Goal: Task Accomplishment & Management: Manage account settings

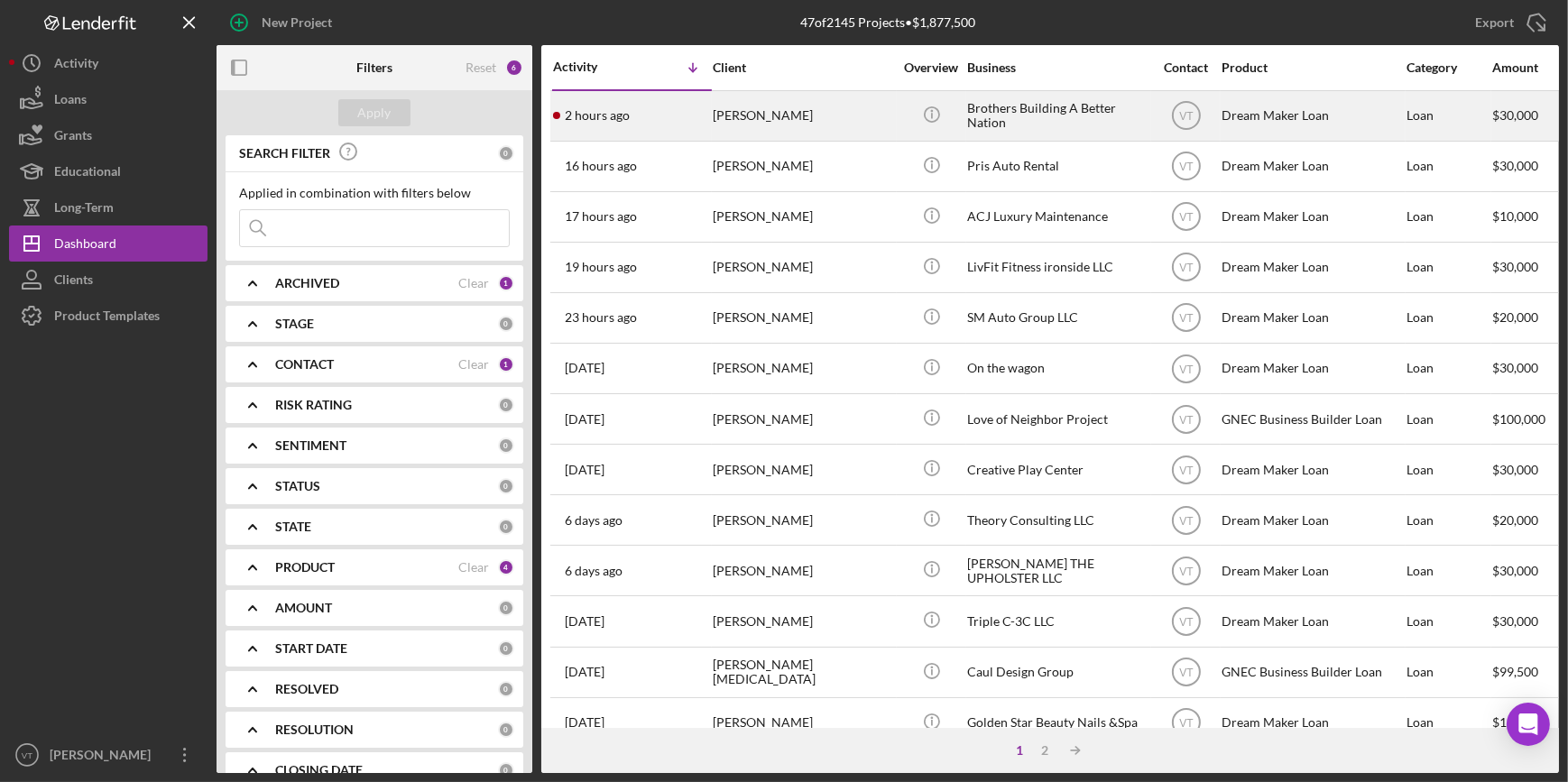
click at [666, 125] on div "2 hours ago [PERSON_NAME]" at bounding box center [632, 116] width 158 height 48
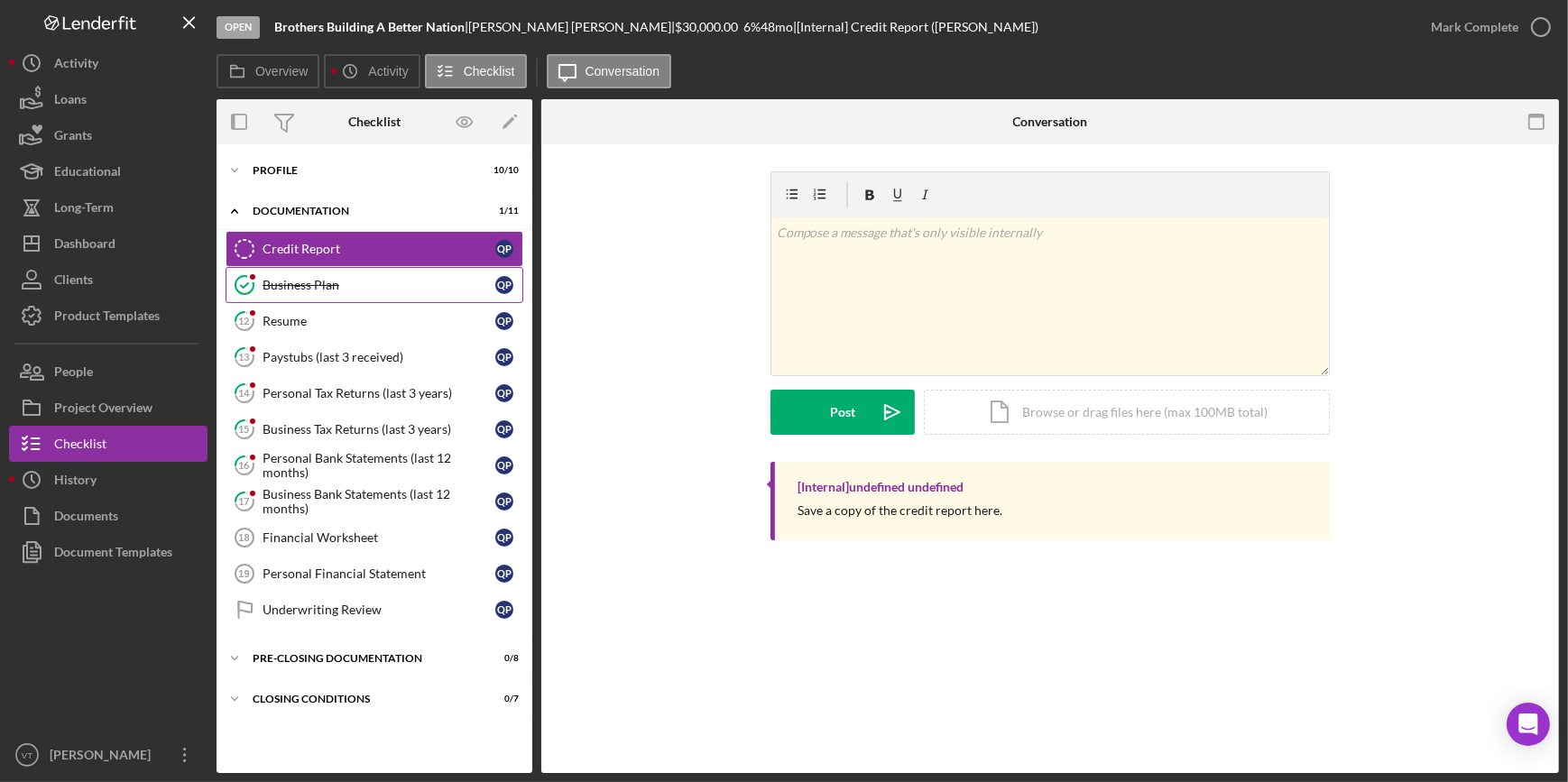
click at [356, 280] on div "Business Plan" at bounding box center [378, 284] width 232 height 14
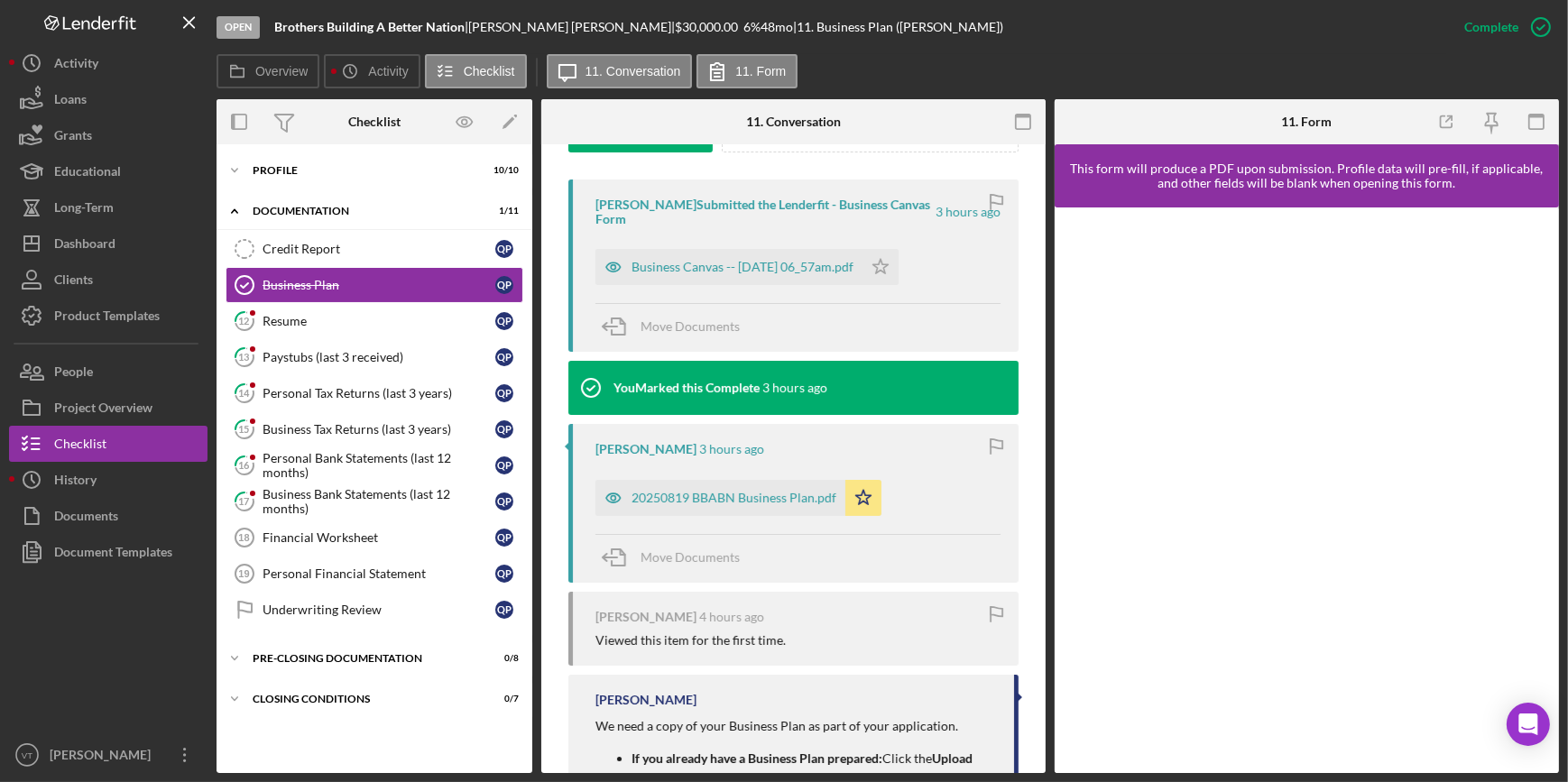
scroll to position [738, 0]
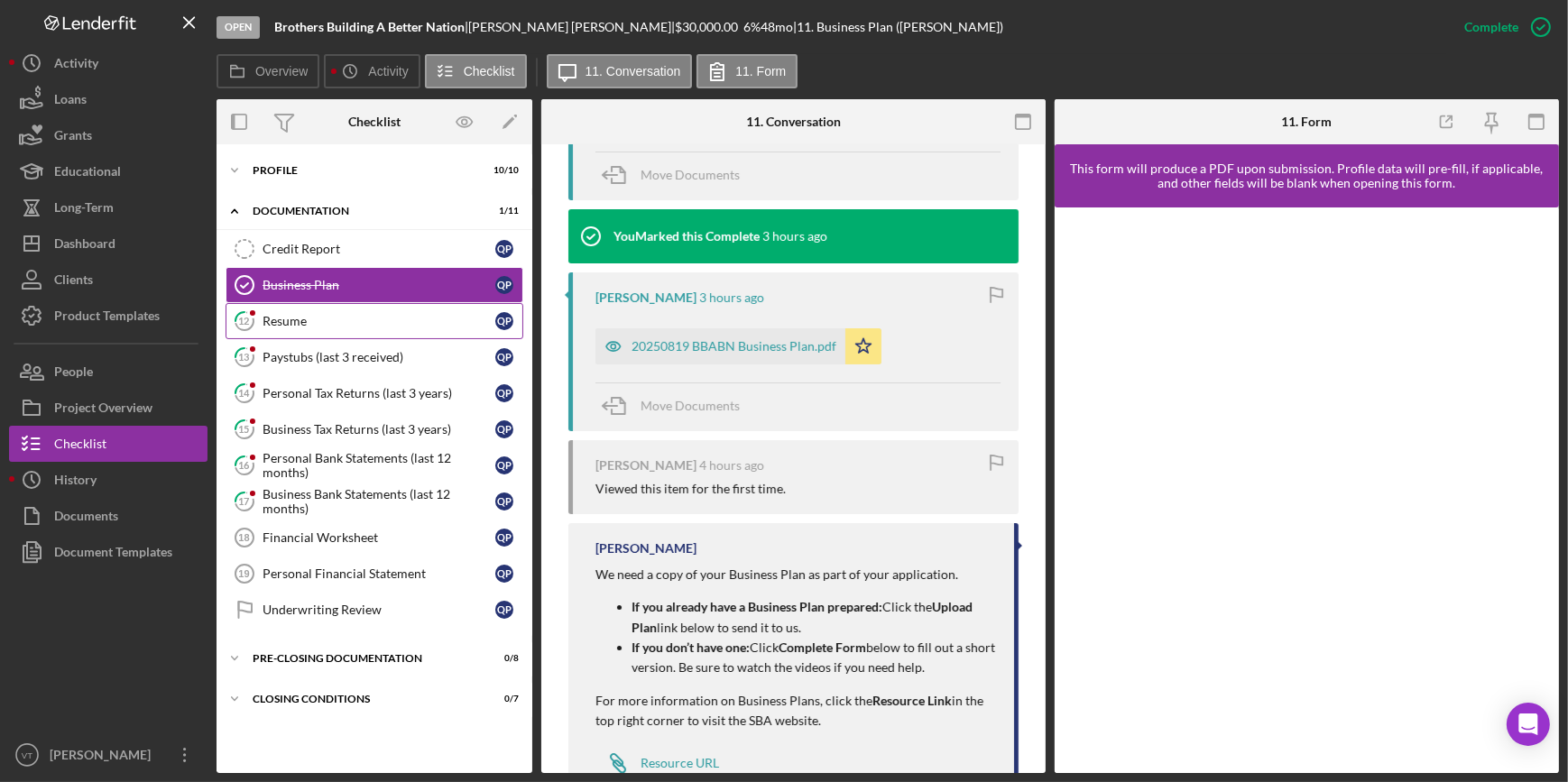
click at [317, 324] on div "Resume" at bounding box center [378, 321] width 232 height 14
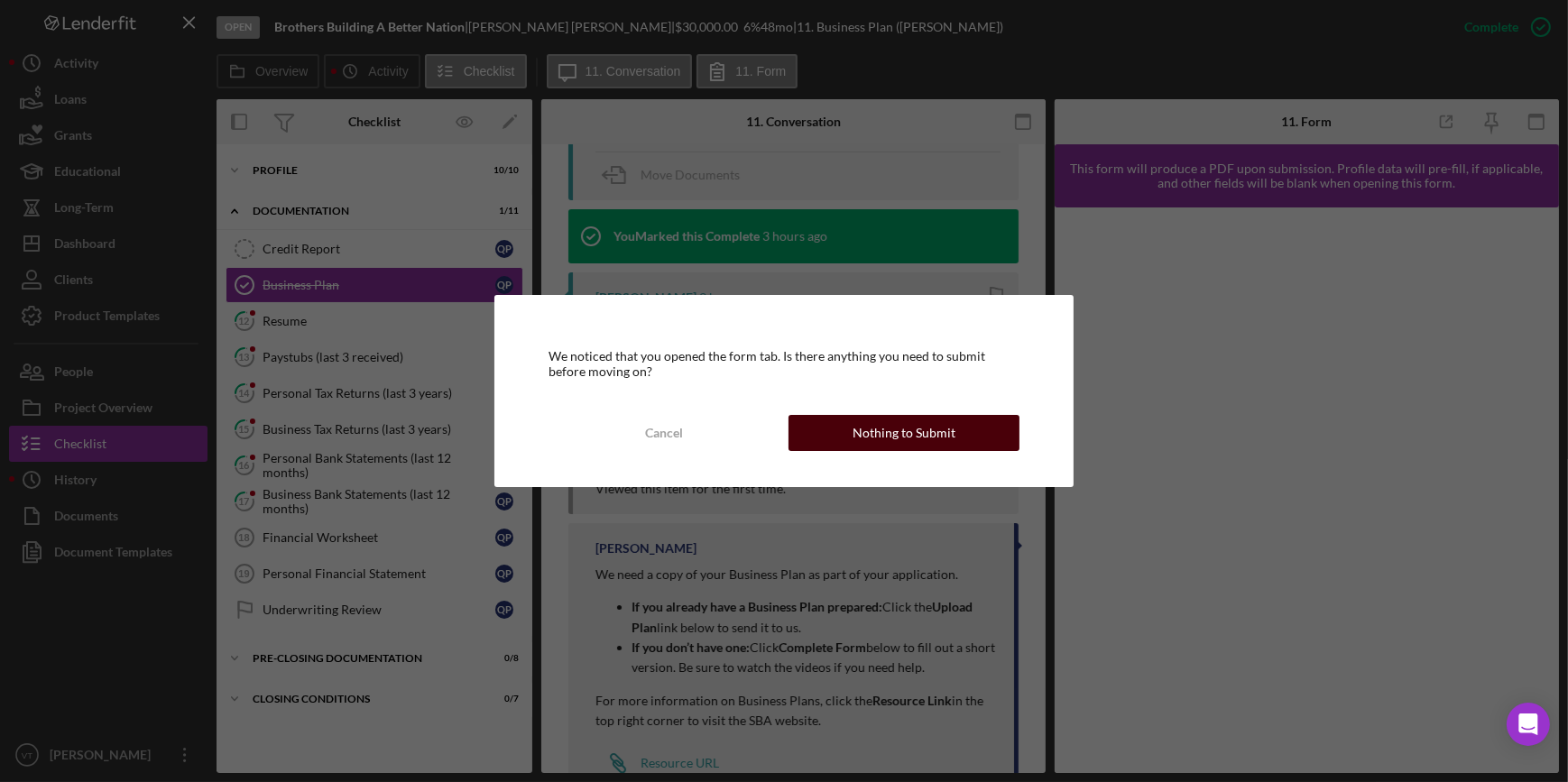
click at [945, 423] on div "Nothing to Submit" at bounding box center [904, 432] width 103 height 36
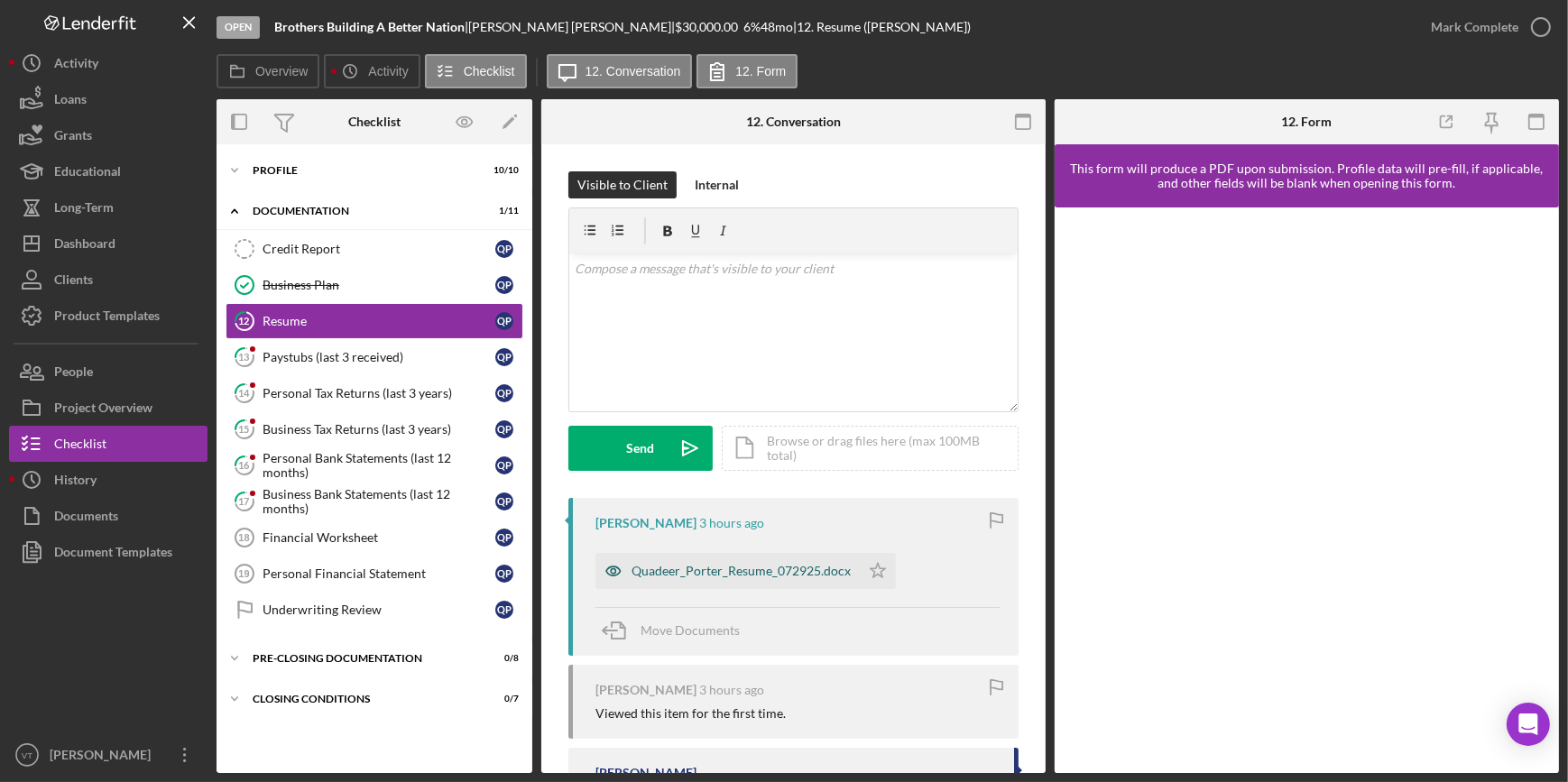
click at [742, 575] on div "Quadeer_Porter_Resume_072925.docx" at bounding box center [741, 571] width 219 height 14
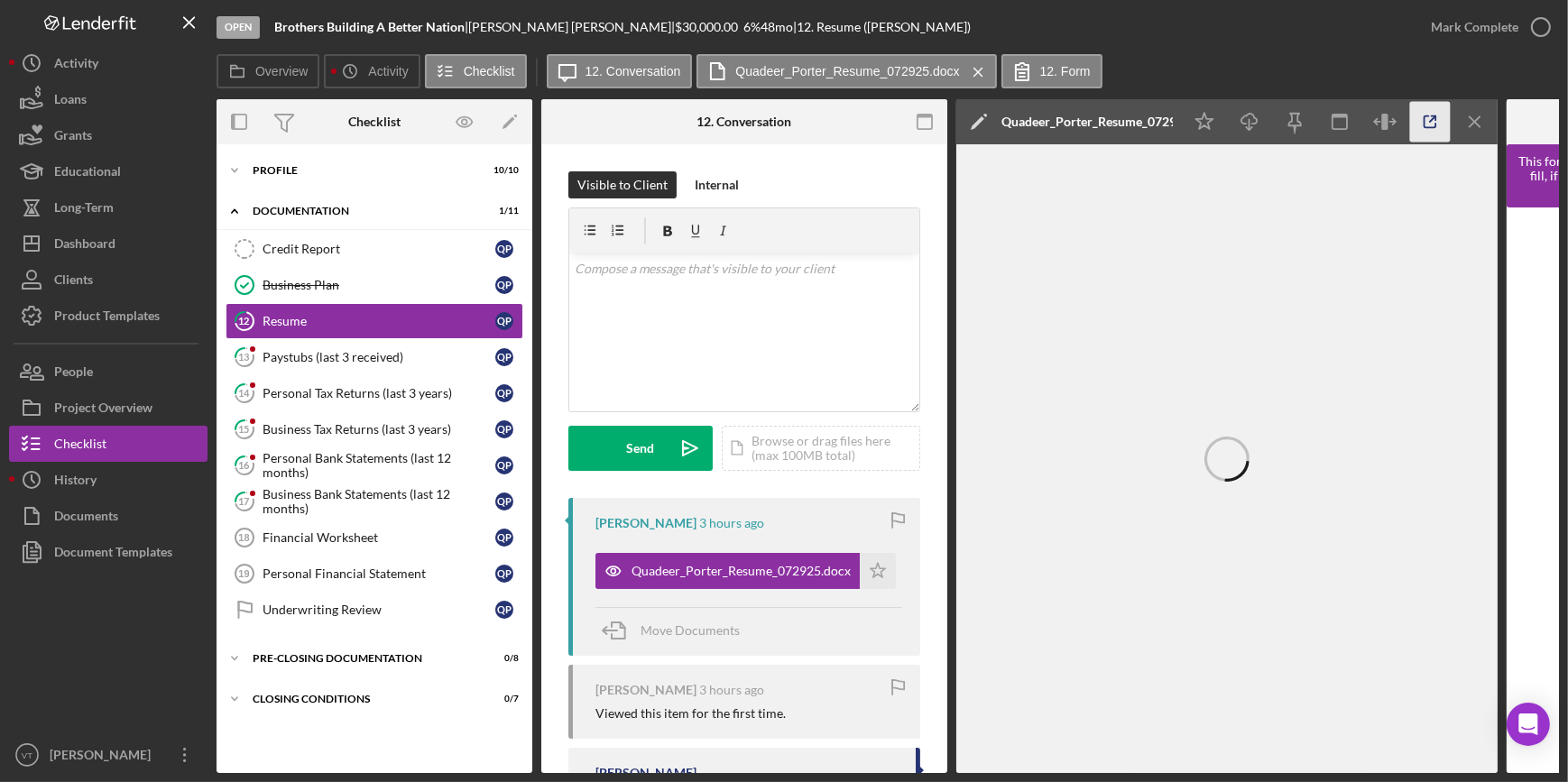
click at [1430, 120] on line "button" at bounding box center [1433, 120] width 6 height 6
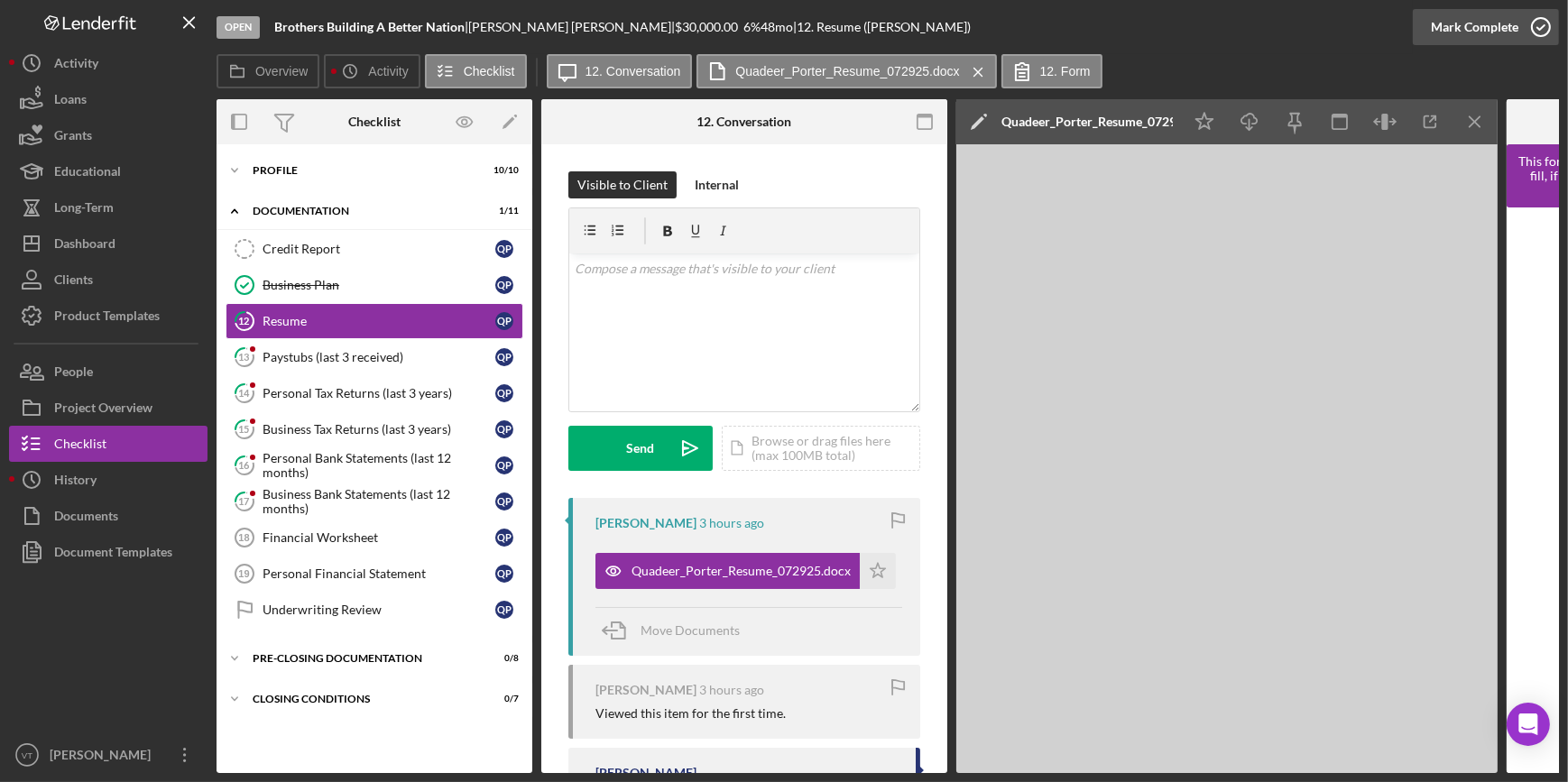
click at [1456, 21] on div "Mark Complete" at bounding box center [1473, 26] width 88 height 36
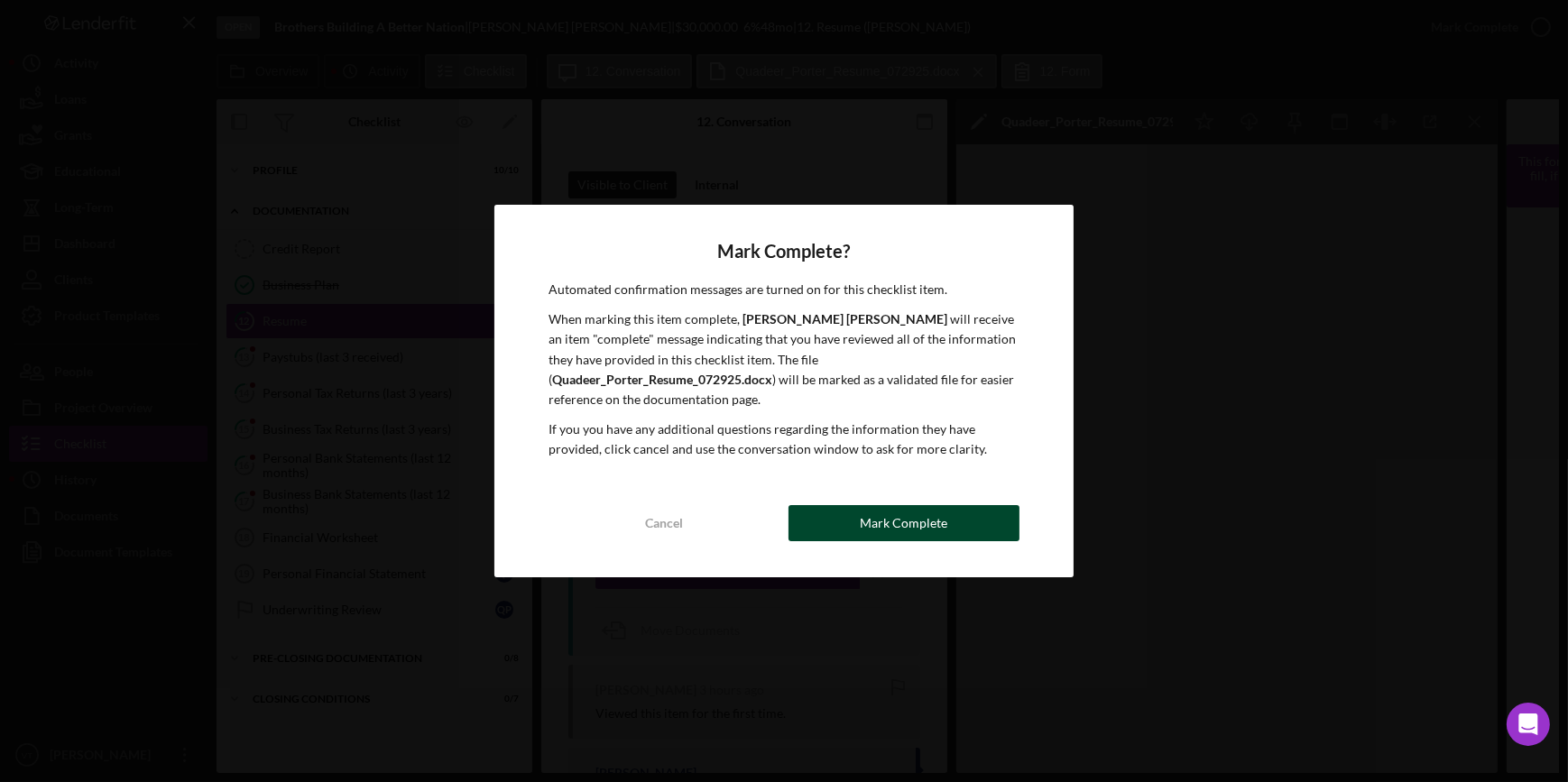
click at [838, 505] on button "Mark Complete" at bounding box center [903, 523] width 230 height 36
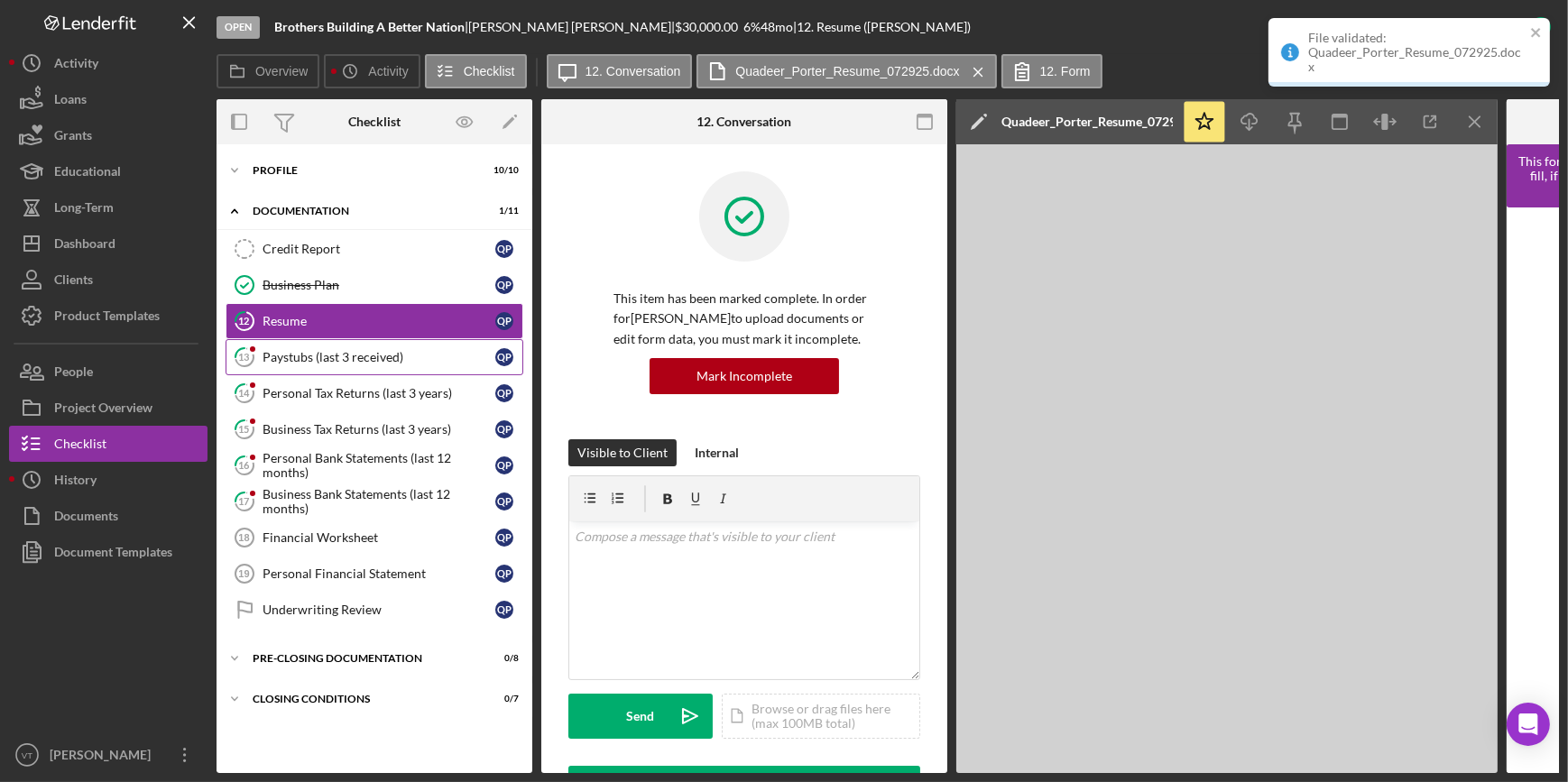
click at [276, 356] on div "Paystubs (last 3 received)" at bounding box center [378, 357] width 232 height 14
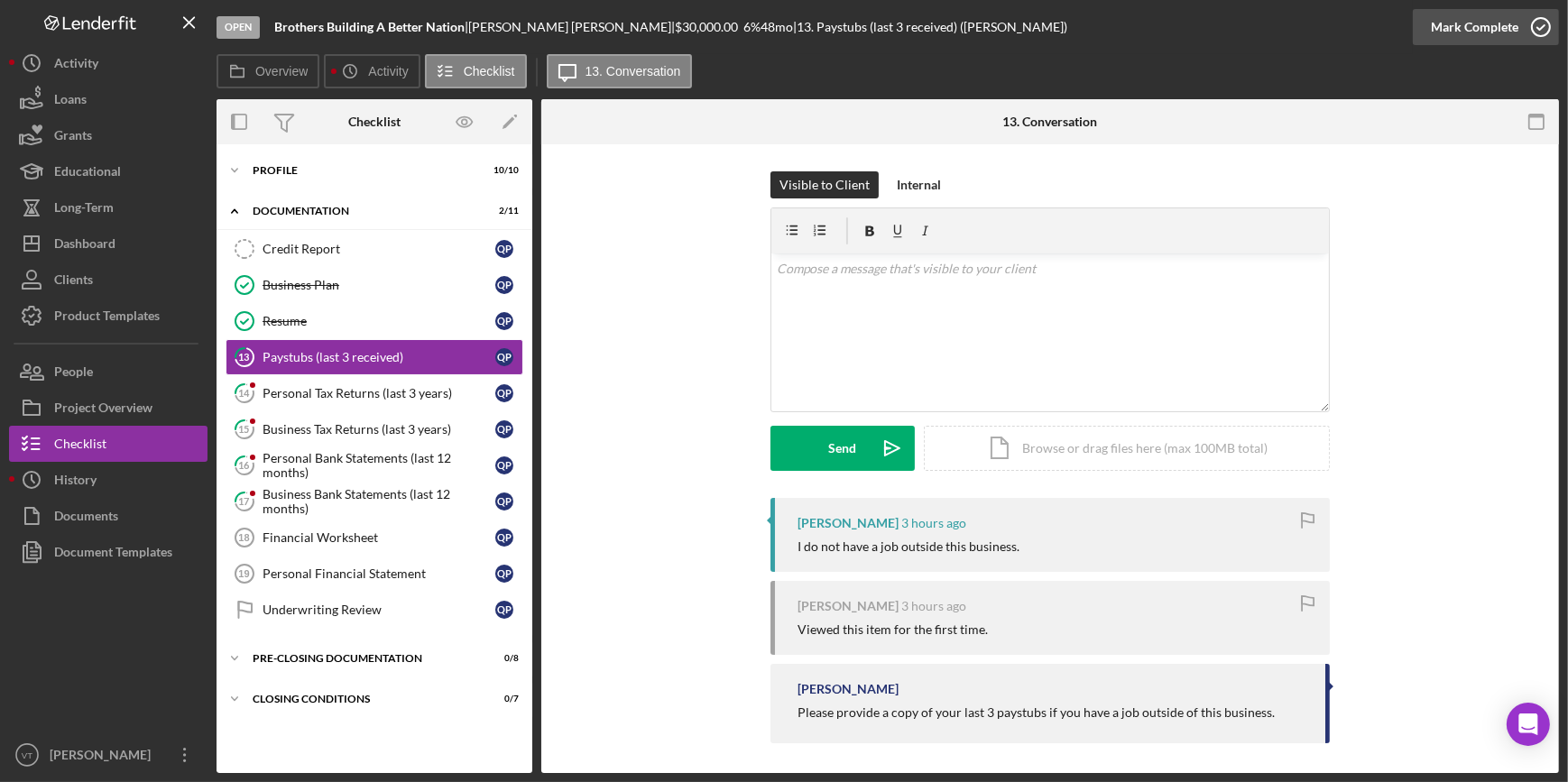
click at [1445, 21] on div "Mark Complete" at bounding box center [1473, 26] width 88 height 36
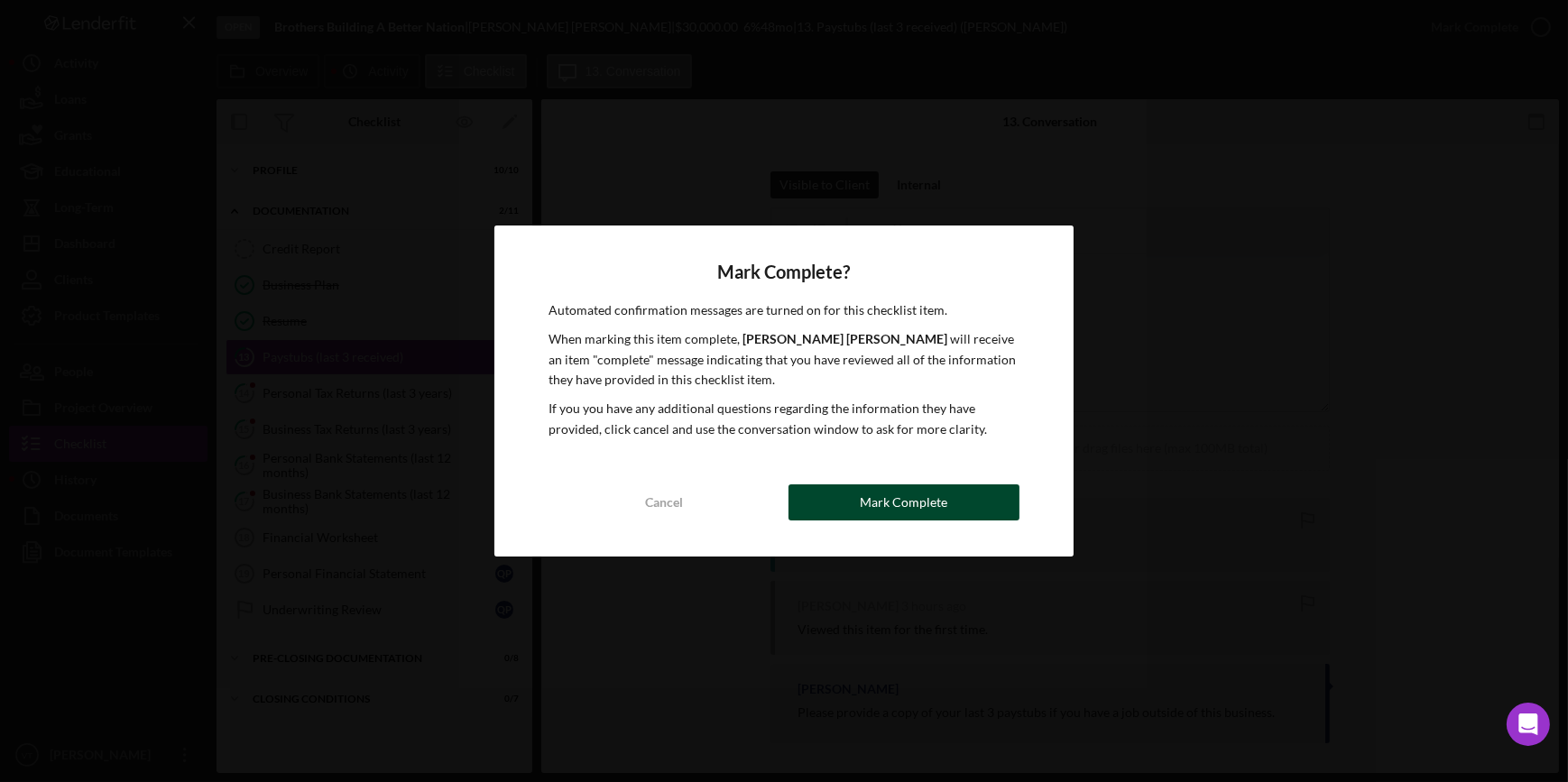
click at [896, 511] on div "Mark Complete" at bounding box center [903, 501] width 88 height 36
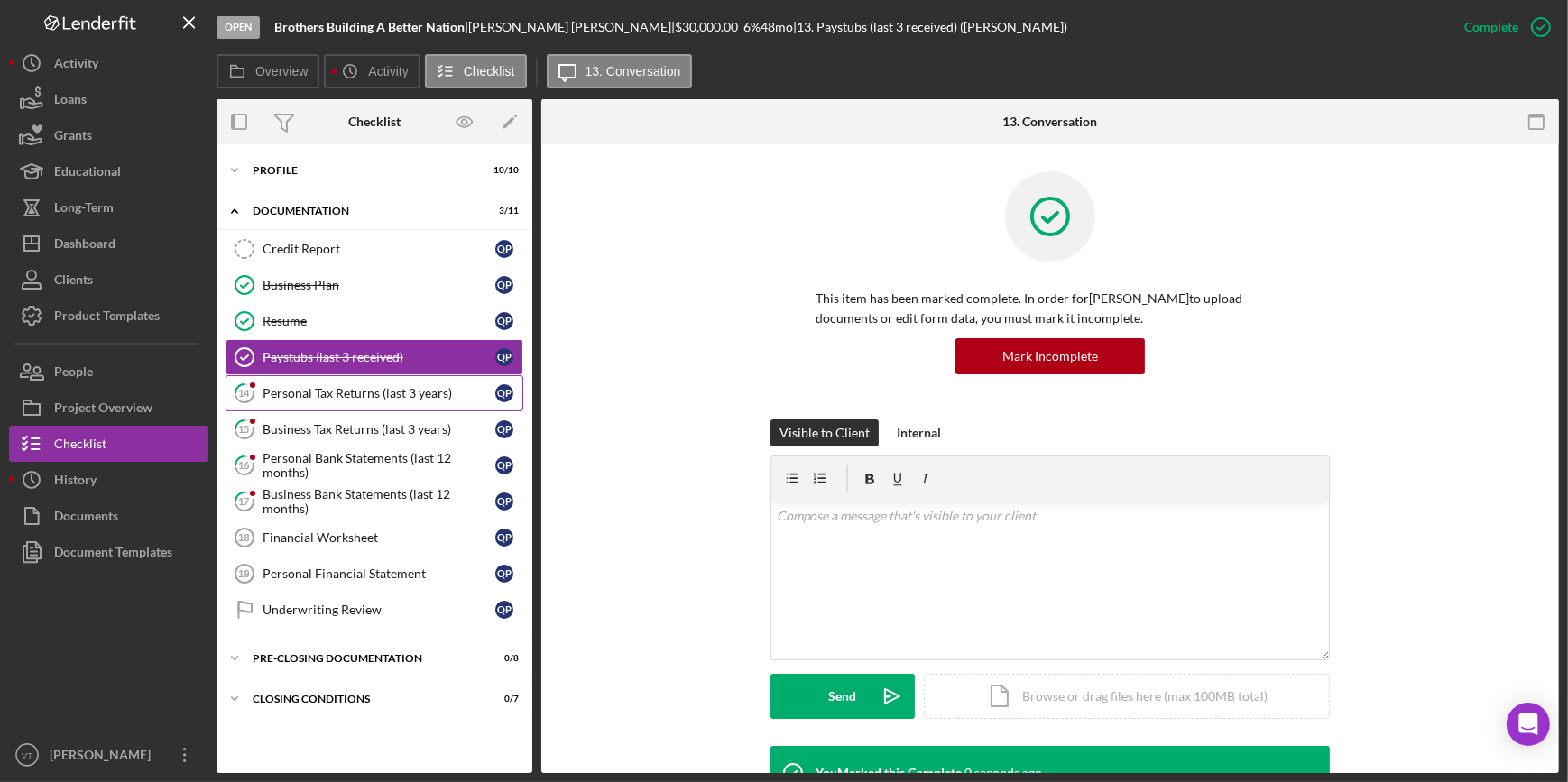
click at [397, 392] on div "Personal Tax Returns (last 3 years)" at bounding box center [378, 392] width 232 height 14
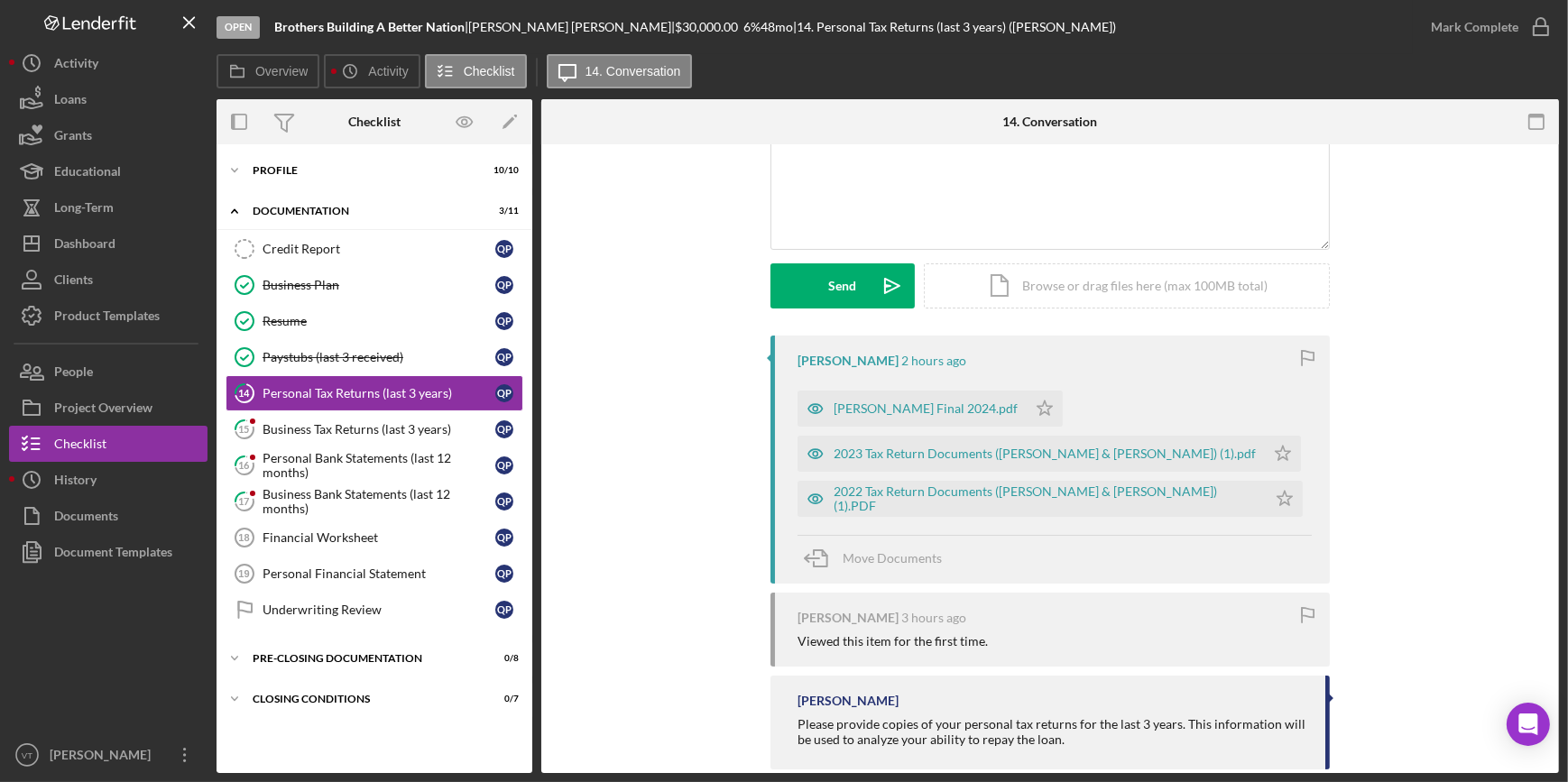
scroll to position [163, 0]
click at [1030, 401] on icon "Icon/Star" at bounding box center [1043, 407] width 36 height 36
drag, startPoint x: 1191, startPoint y: 453, endPoint x: 1193, endPoint y: 495, distance: 42.0
click at [1192, 478] on div "[PERSON_NAME] Final 2024.pdf Icon/Star 2023 Tax Return Documents ([PERSON_NAME]…" at bounding box center [1054, 448] width 514 height 135
drag, startPoint x: 1194, startPoint y: 496, endPoint x: 1150, endPoint y: 455, distance: 60.1
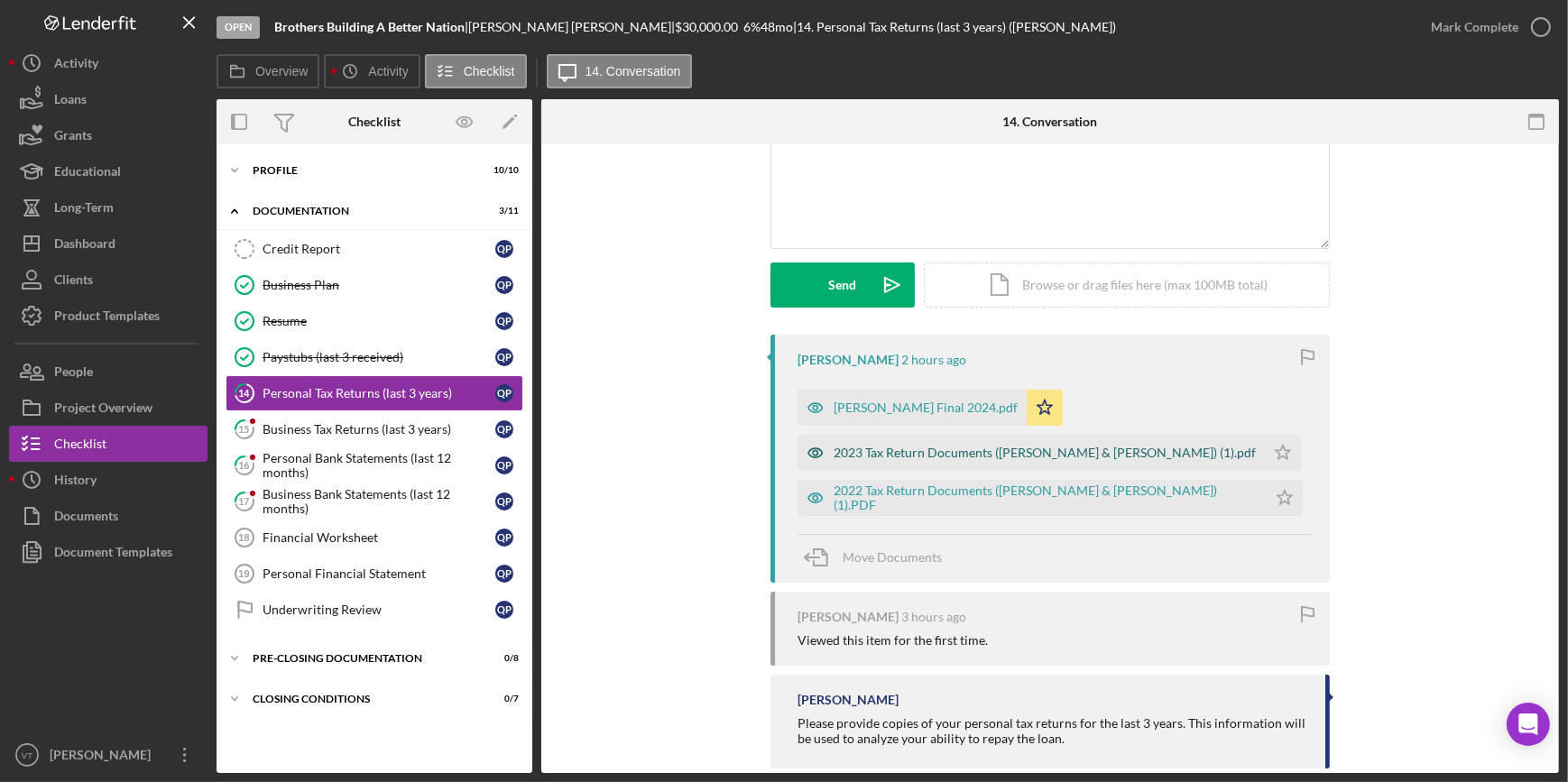
click at [1266, 496] on icon "Icon/Star" at bounding box center [1284, 498] width 36 height 36
click at [892, 413] on div "[PERSON_NAME] Final 2024.pdf" at bounding box center [925, 407] width 184 height 14
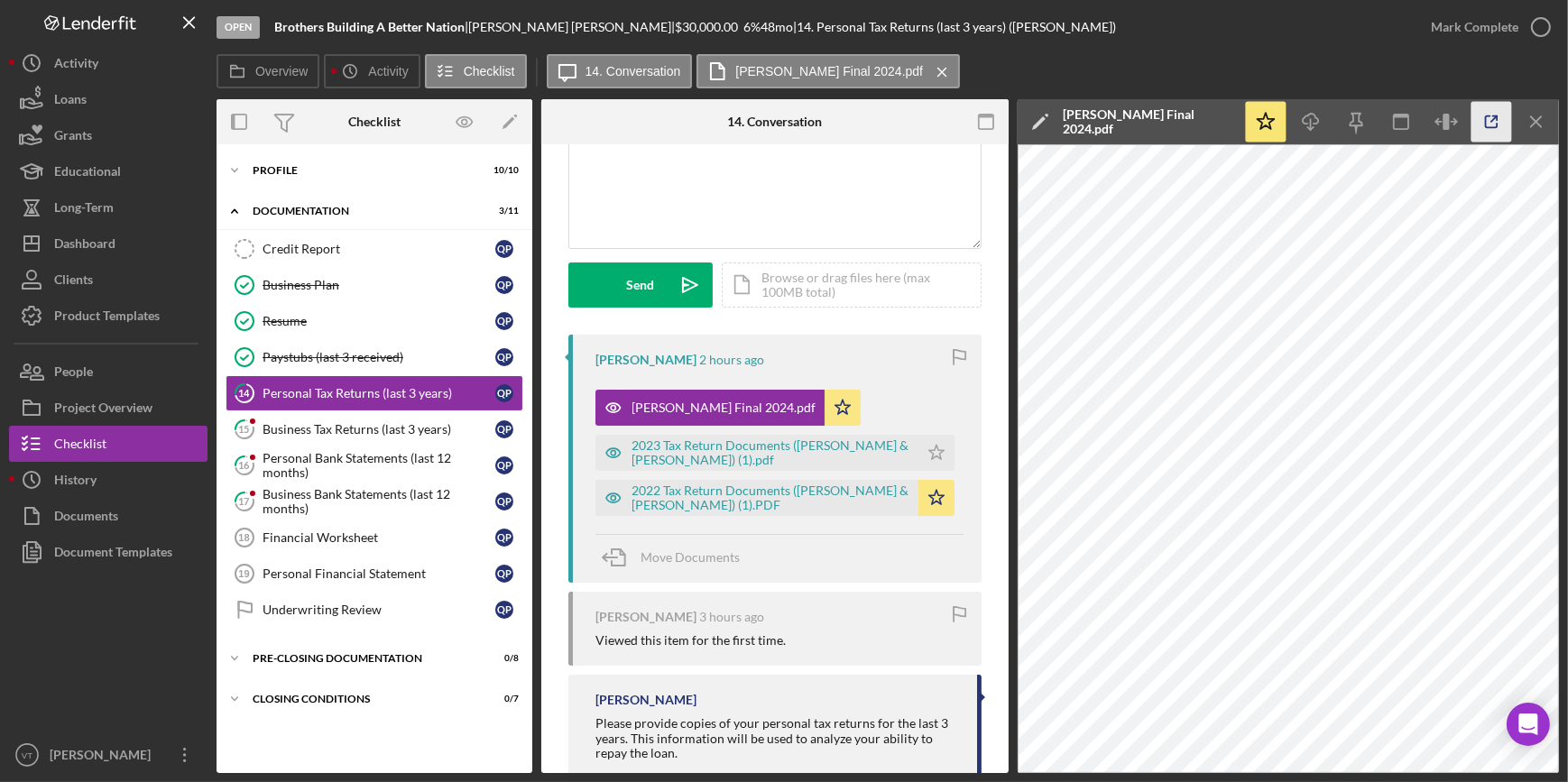
click at [1493, 117] on polyline "button" at bounding box center [1495, 119] width 5 height 5
click at [929, 441] on icon "Icon/Star" at bounding box center [935, 452] width 36 height 36
click at [737, 444] on div "2023 Tax Return Documents ([PERSON_NAME] & [PERSON_NAME]) (1).pdf" at bounding box center [770, 453] width 278 height 29
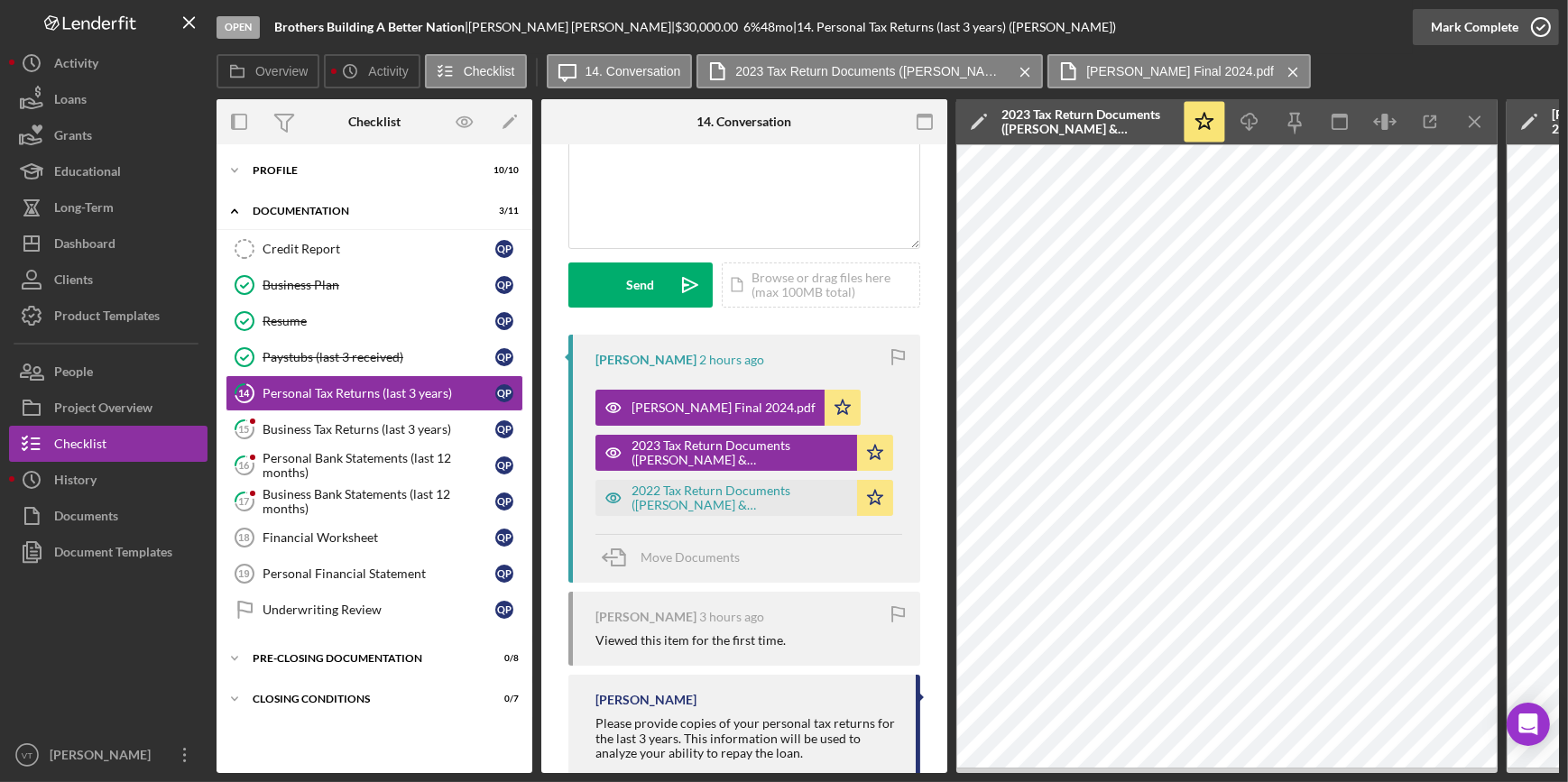
click at [1518, 18] on icon "button" at bounding box center [1540, 27] width 45 height 45
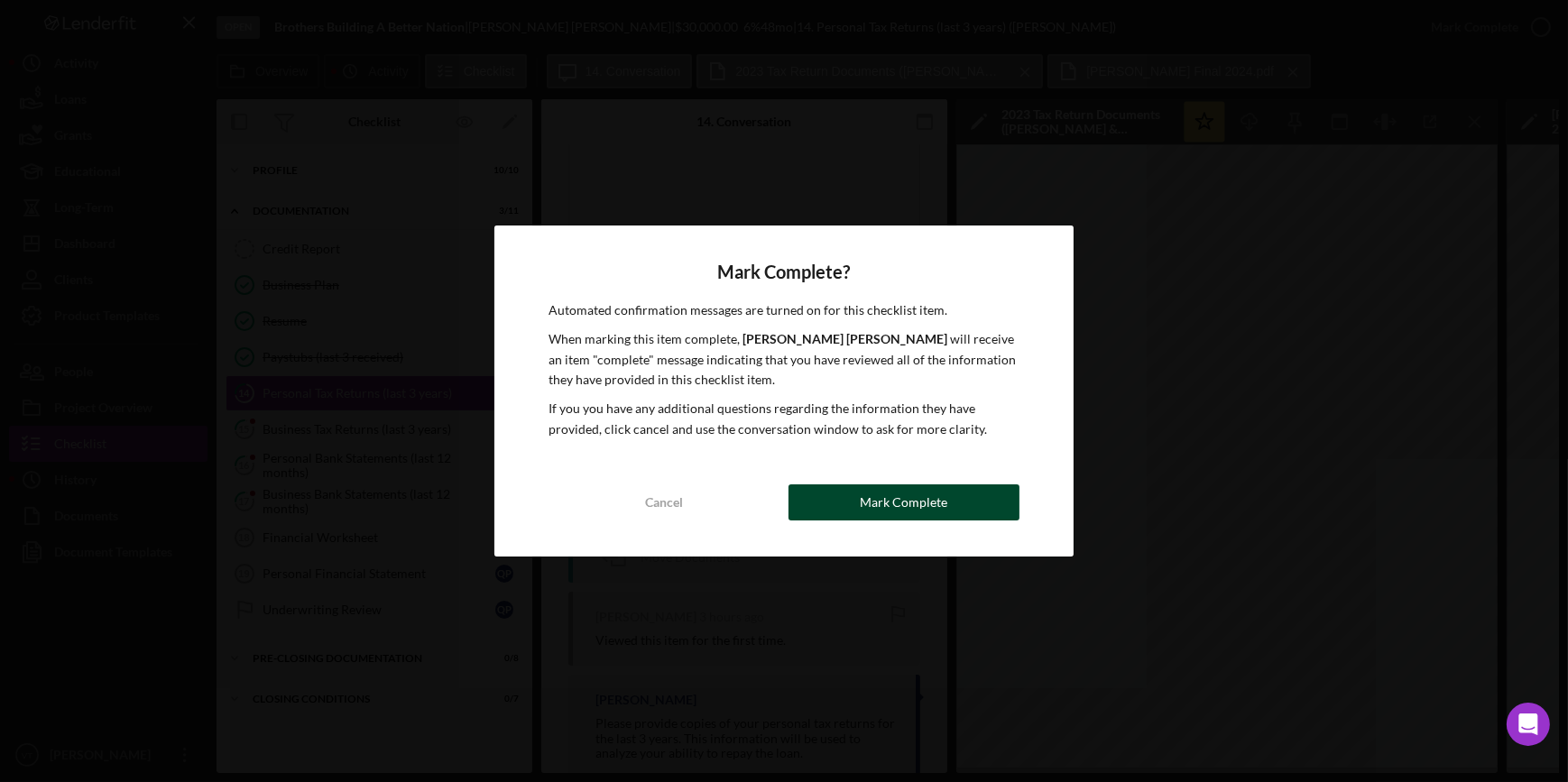
click at [841, 494] on button "Mark Complete" at bounding box center [903, 501] width 230 height 36
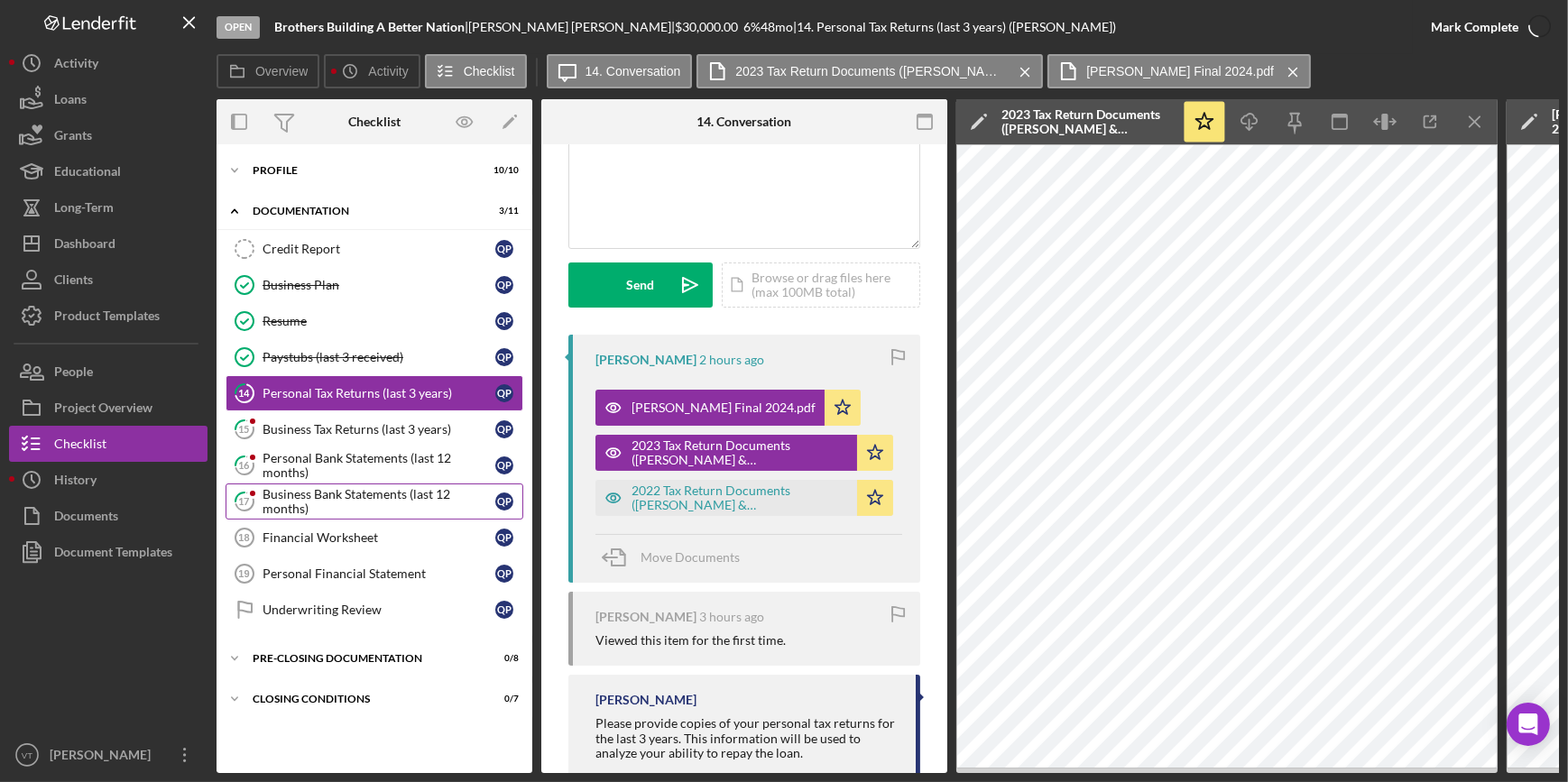
scroll to position [432, 0]
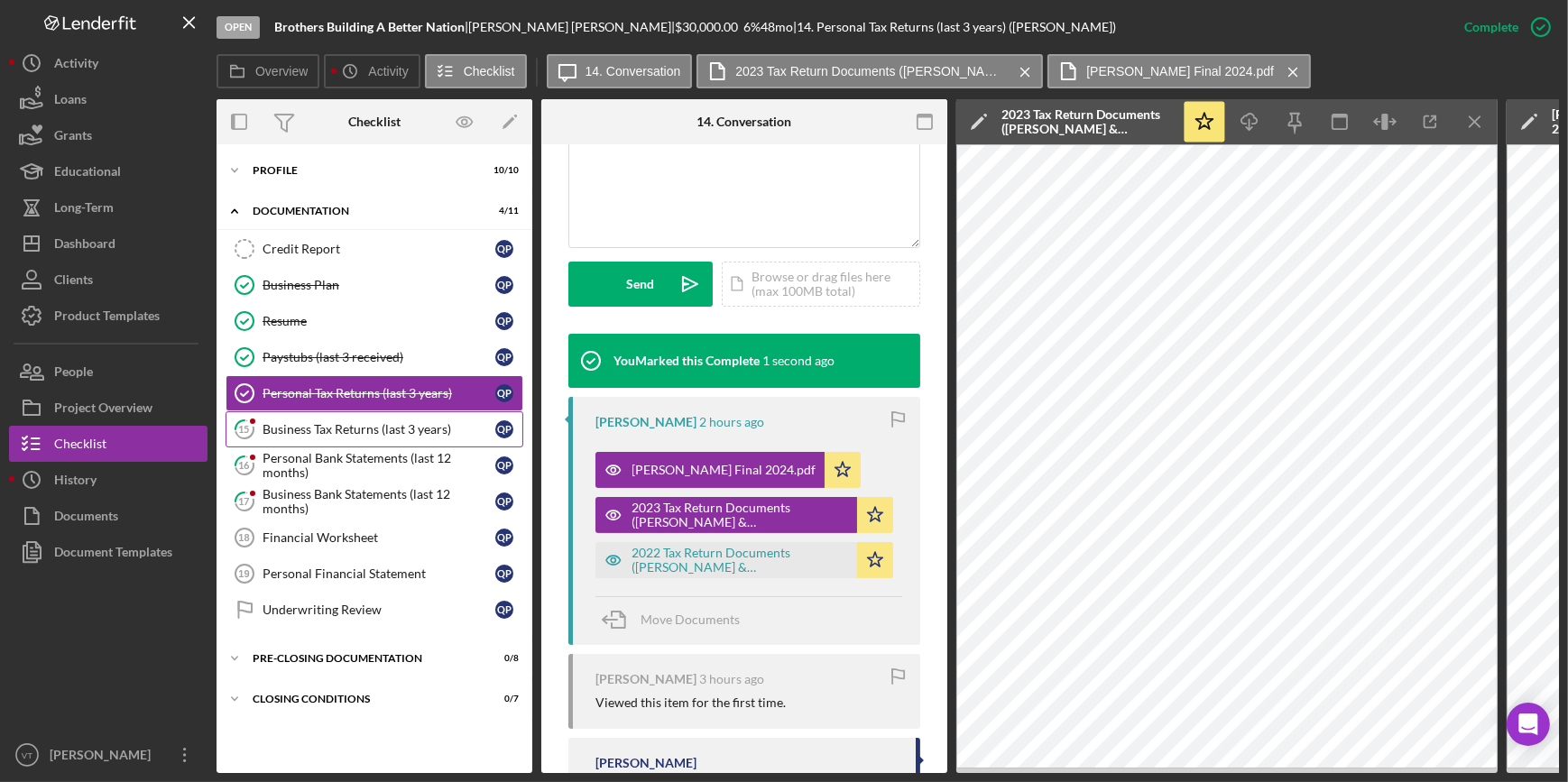
click at [356, 422] on div "Business Tax Returns (last 3 years)" at bounding box center [378, 429] width 232 height 14
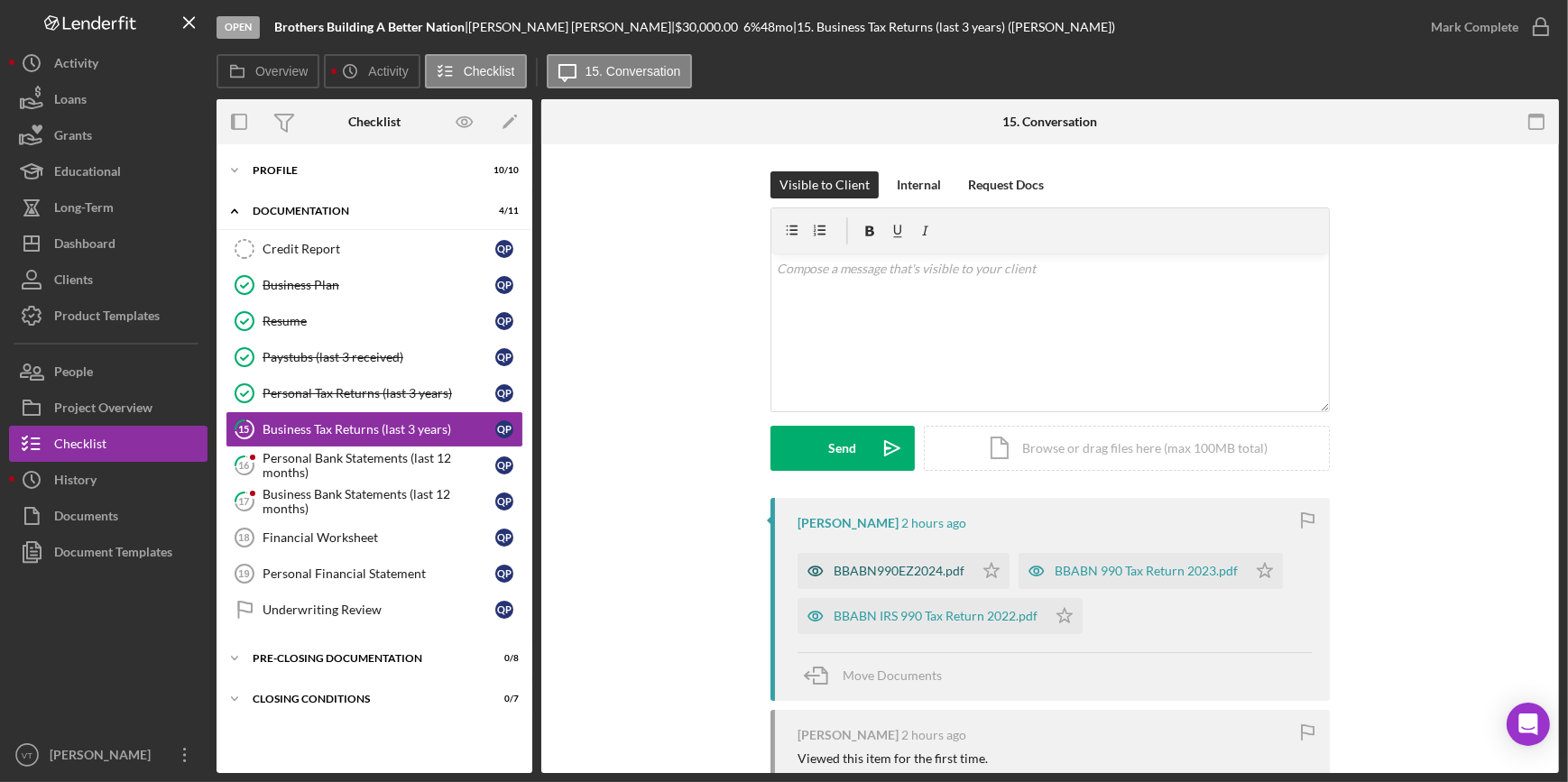
click at [901, 579] on div "BBABN990EZ2024.pdf" at bounding box center [885, 570] width 176 height 36
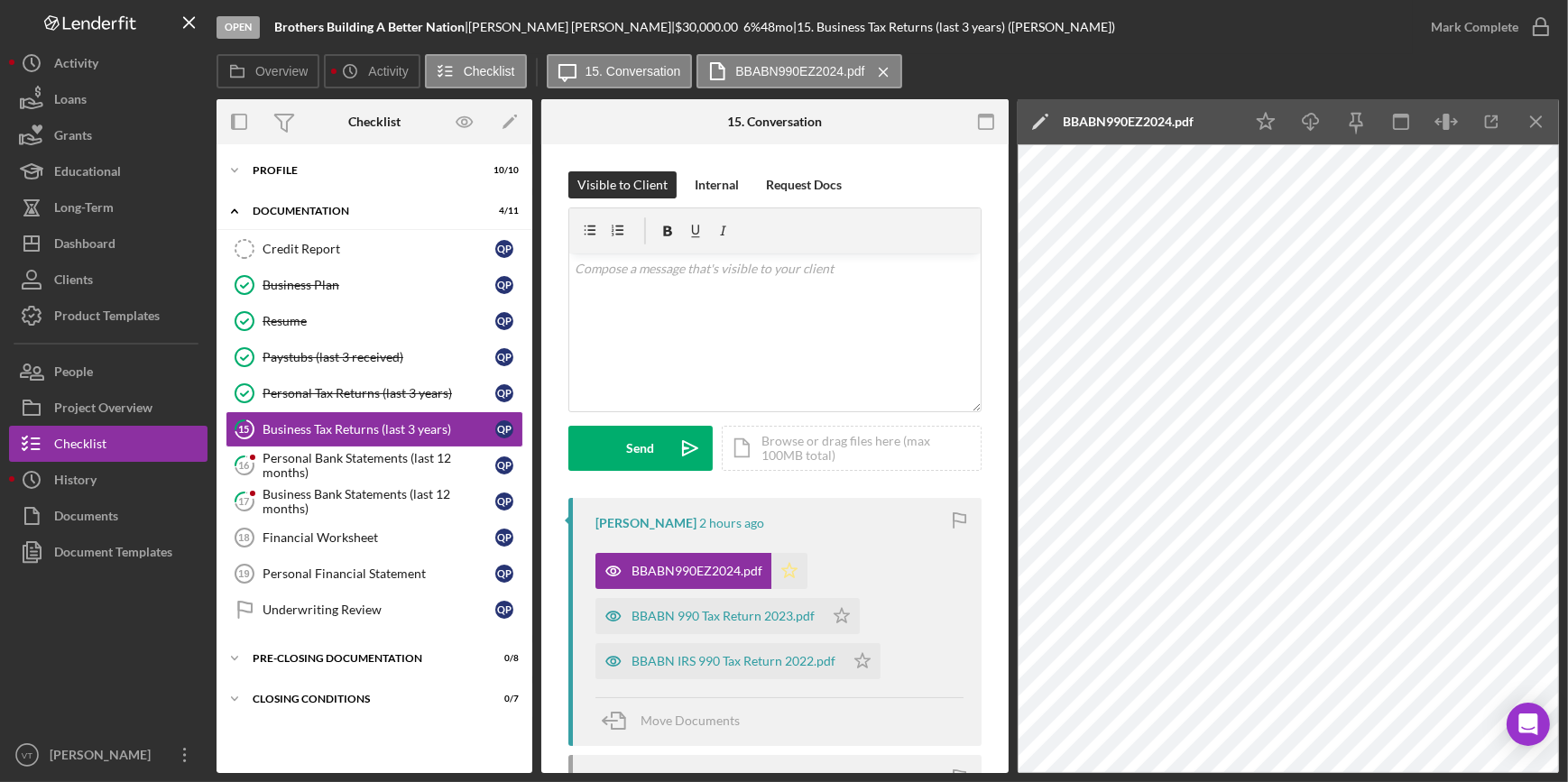
click at [784, 568] on icon "Icon/Star" at bounding box center [789, 570] width 36 height 36
click at [841, 620] on icon "Icon/Star" at bounding box center [841, 615] width 36 height 36
click at [856, 656] on icon "Icon/Star" at bounding box center [861, 661] width 36 height 36
click at [1500, 129] on icon "button" at bounding box center [1492, 122] width 41 height 40
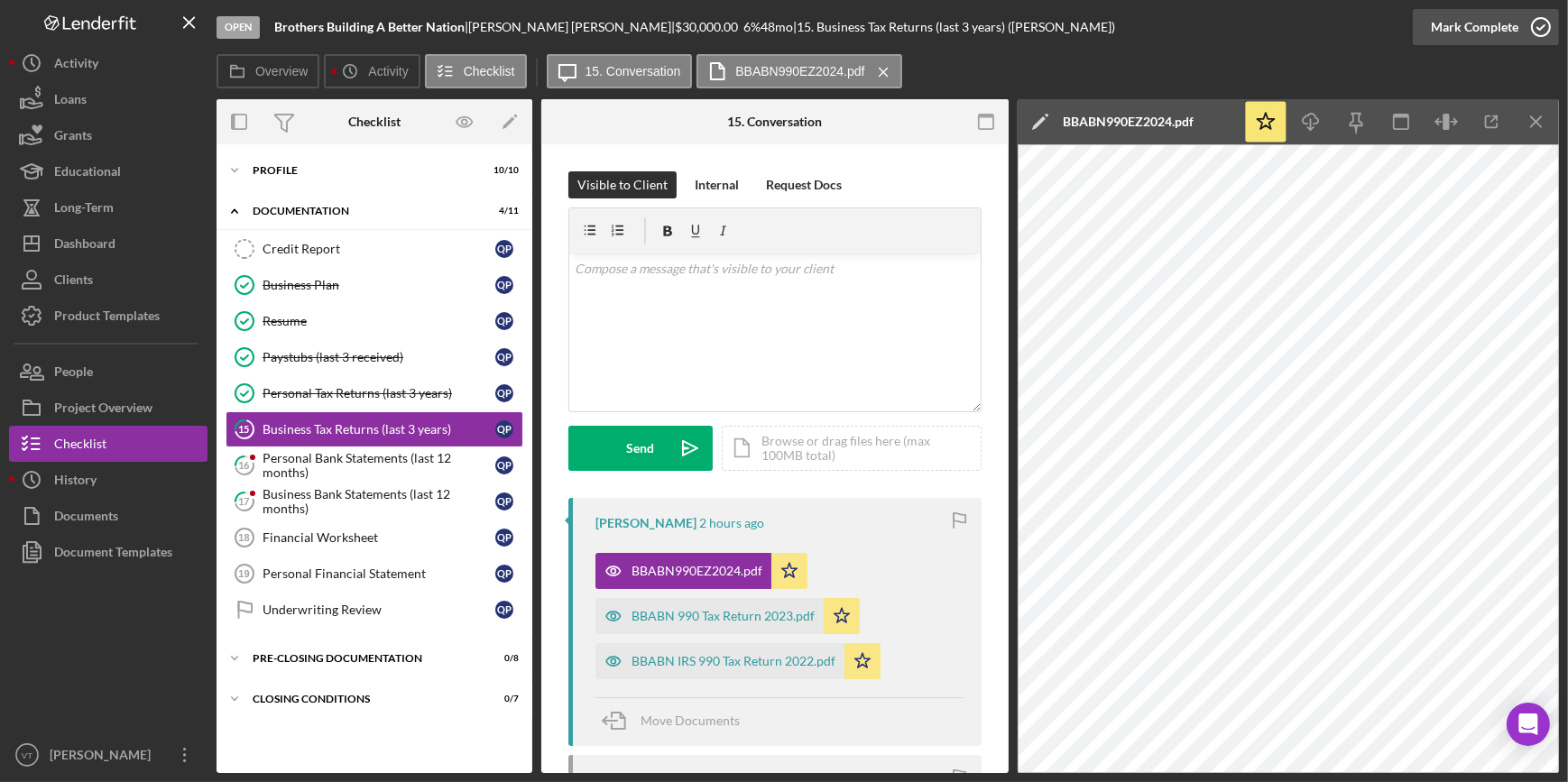
click at [1500, 42] on div "Mark Complete" at bounding box center [1473, 26] width 88 height 36
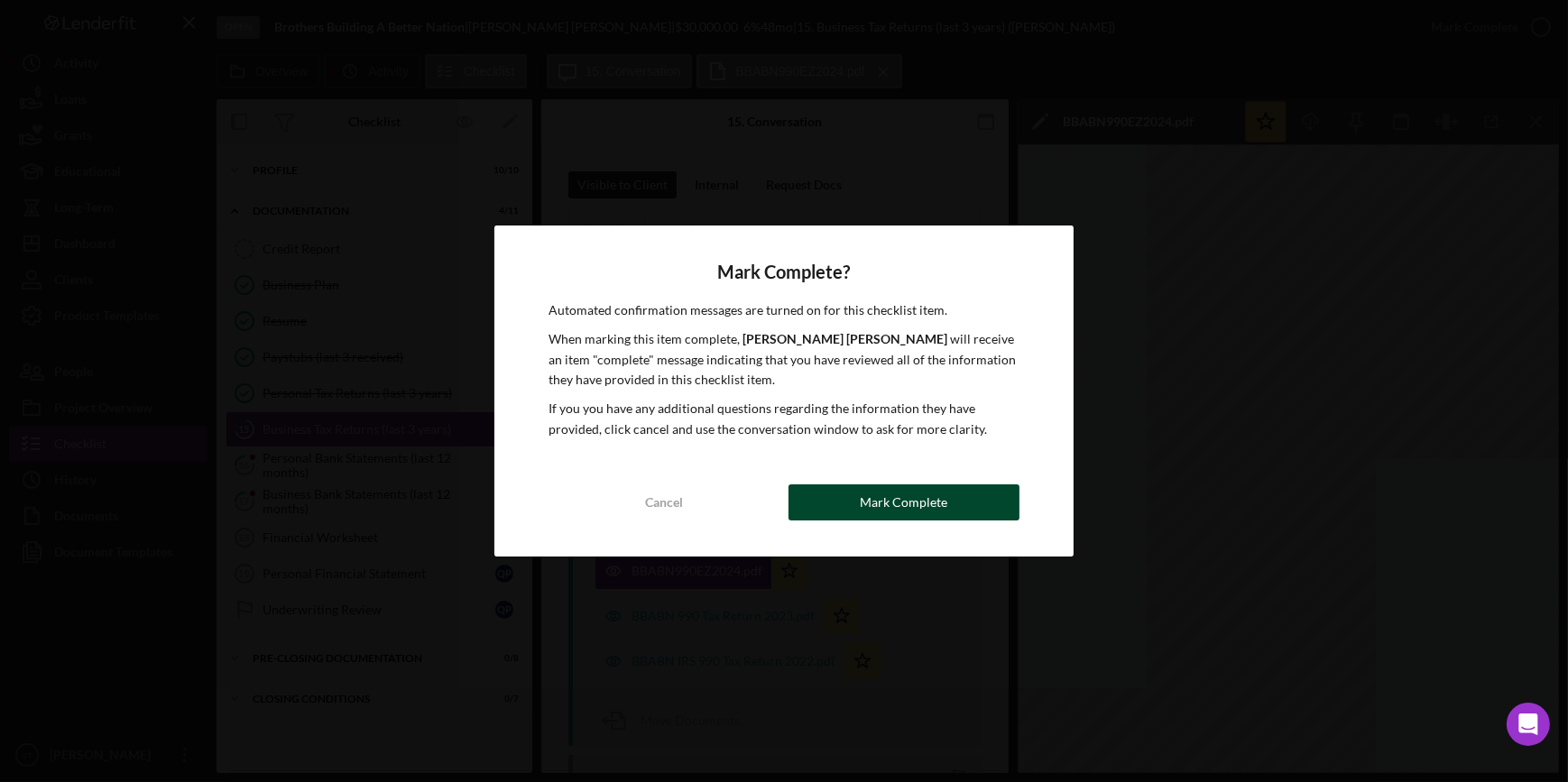
click at [870, 496] on div "Mark Complete" at bounding box center [903, 501] width 88 height 36
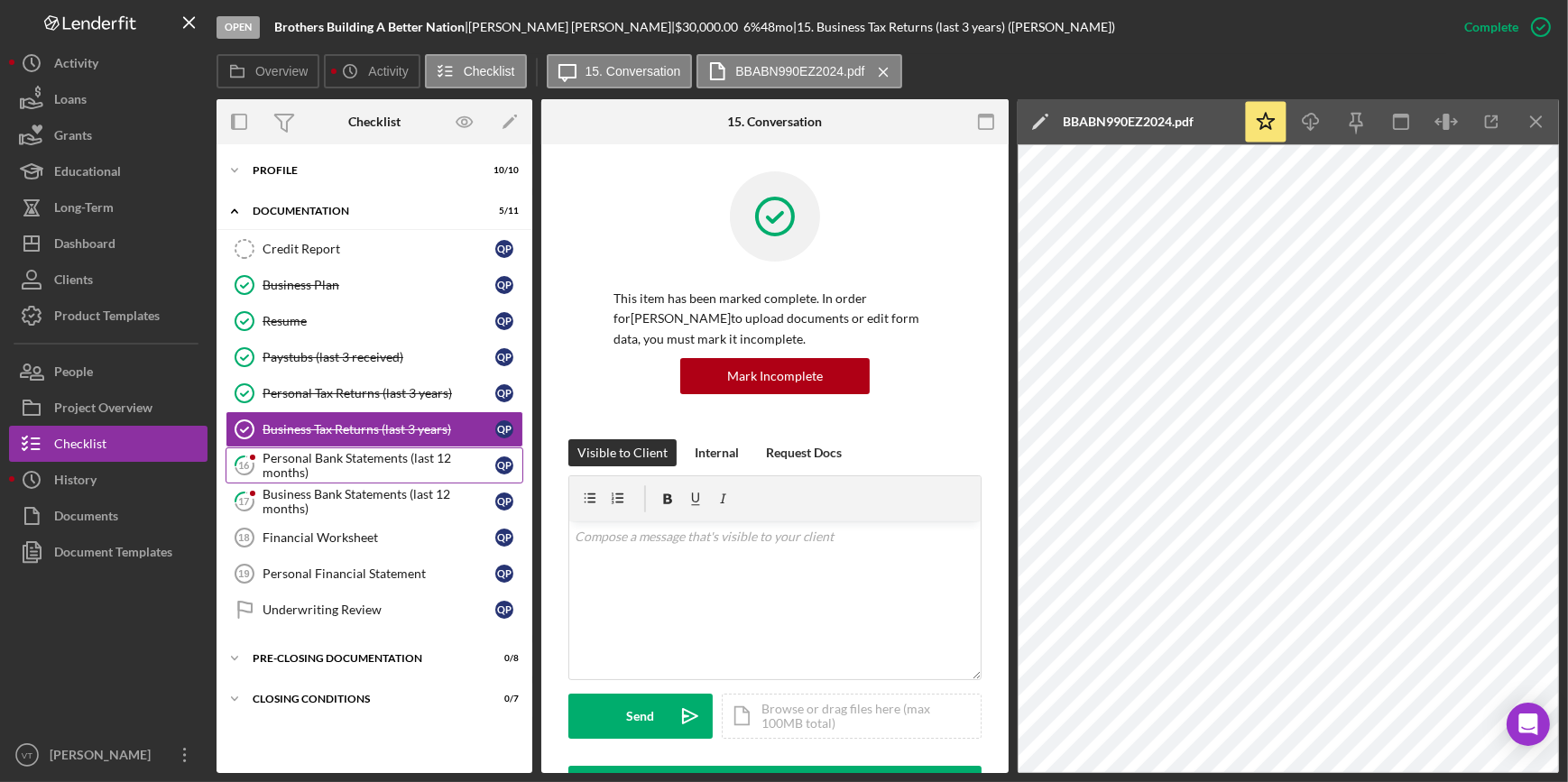
click at [402, 468] on div "Personal Bank Statements (last 12 months)" at bounding box center [378, 466] width 232 height 29
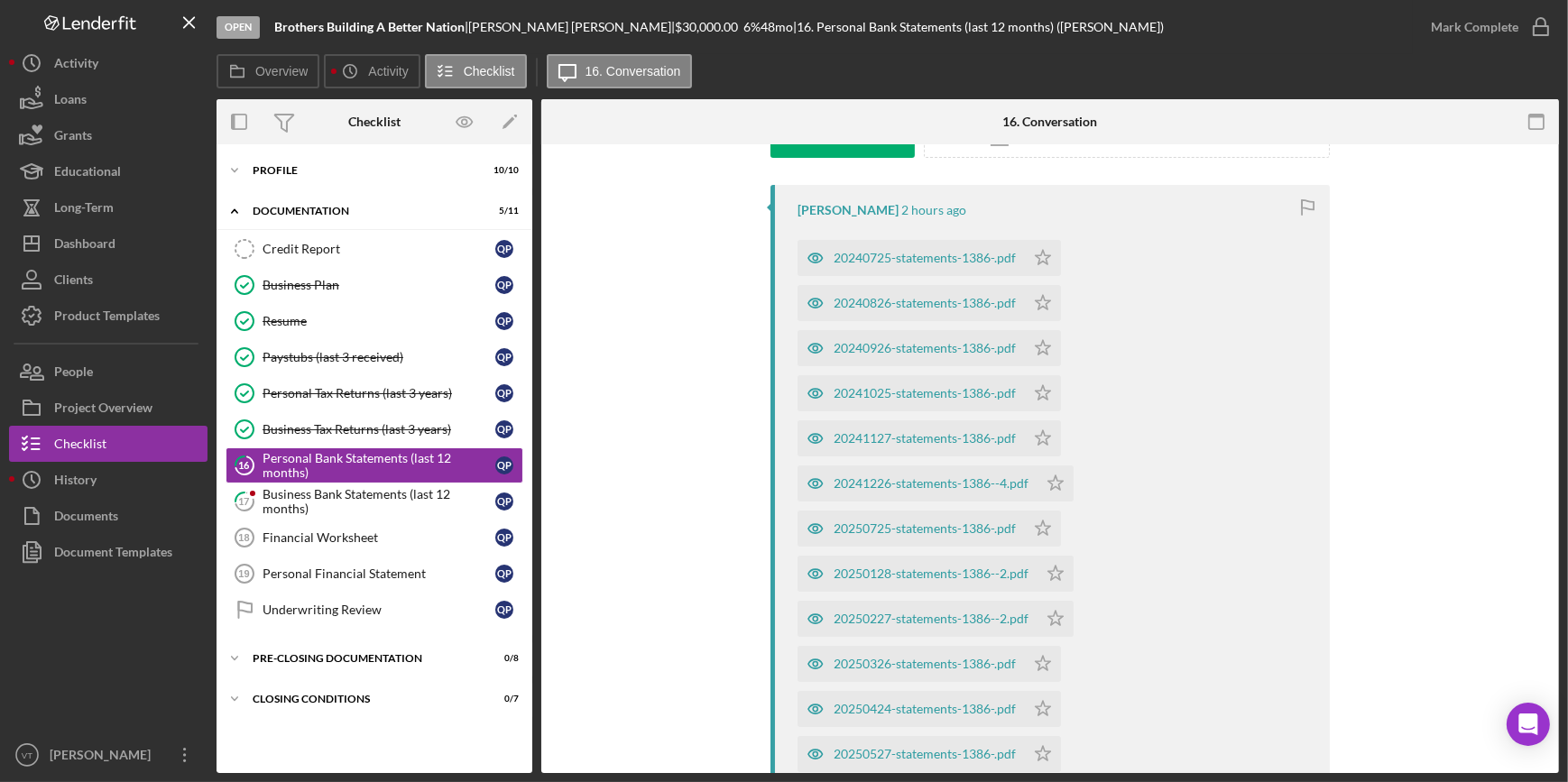
scroll to position [328, 0]
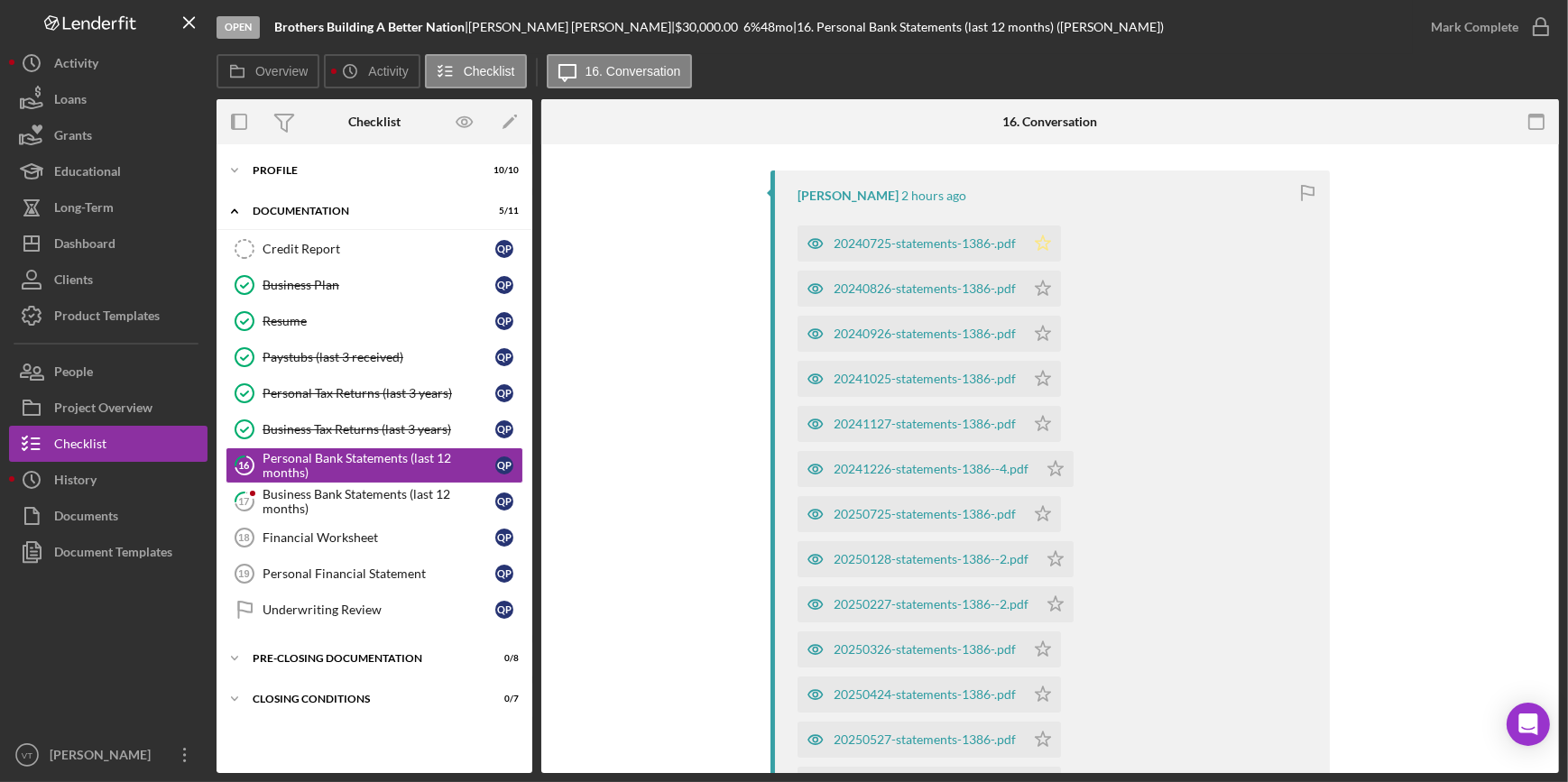
click at [1042, 243] on icon "Icon/Star" at bounding box center [1042, 243] width 36 height 36
click at [1038, 277] on icon "Icon/Star" at bounding box center [1042, 288] width 36 height 36
click at [1049, 337] on icon "Icon/Star" at bounding box center [1042, 333] width 36 height 36
click at [1041, 367] on icon "Icon/Star" at bounding box center [1042, 378] width 36 height 36
click at [1040, 421] on icon "Icon/Star" at bounding box center [1042, 423] width 36 height 36
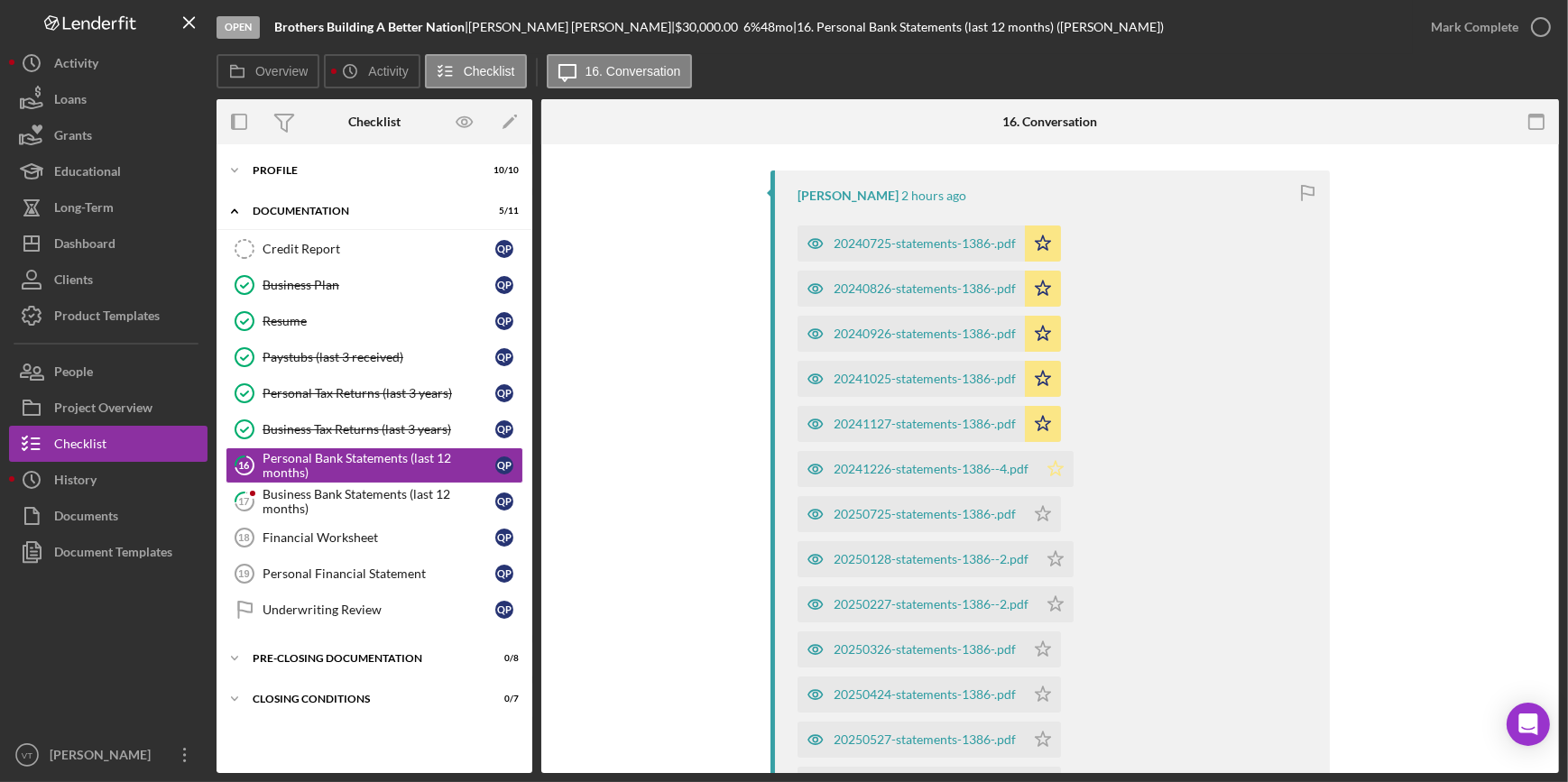
click at [1057, 465] on icon "Icon/Star" at bounding box center [1055, 469] width 36 height 36
click at [1038, 519] on polygon "button" at bounding box center [1043, 513] width 15 height 14
click at [1047, 549] on icon "Icon/Star" at bounding box center [1055, 558] width 36 height 36
click at [1047, 605] on icon "Icon/Star" at bounding box center [1055, 604] width 36 height 36
click at [1046, 649] on polygon "button" at bounding box center [1043, 648] width 15 height 14
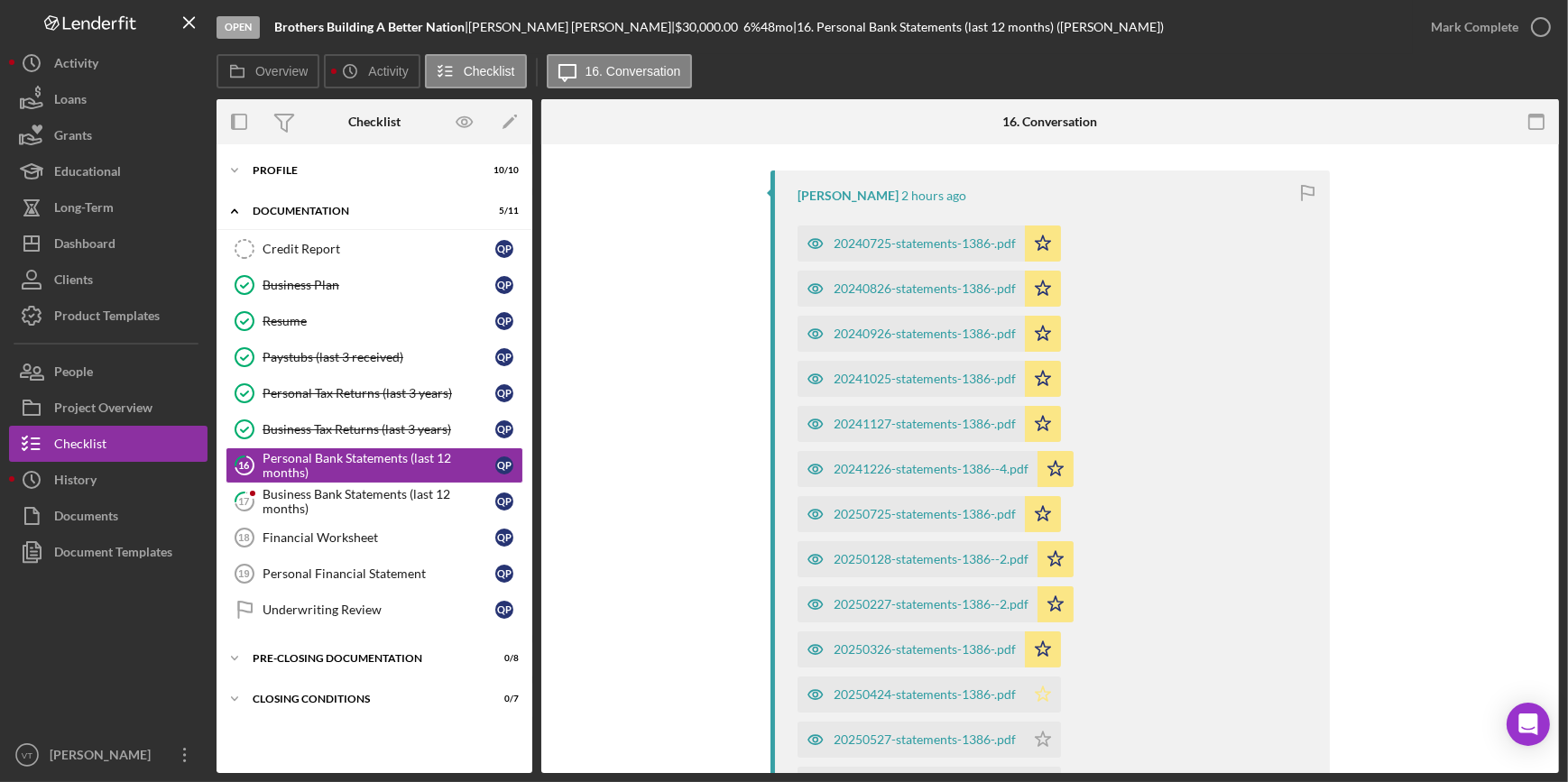
click at [1046, 695] on icon "Icon/Star" at bounding box center [1042, 694] width 36 height 36
click at [1034, 738] on icon "Icon/Star" at bounding box center [1042, 739] width 36 height 36
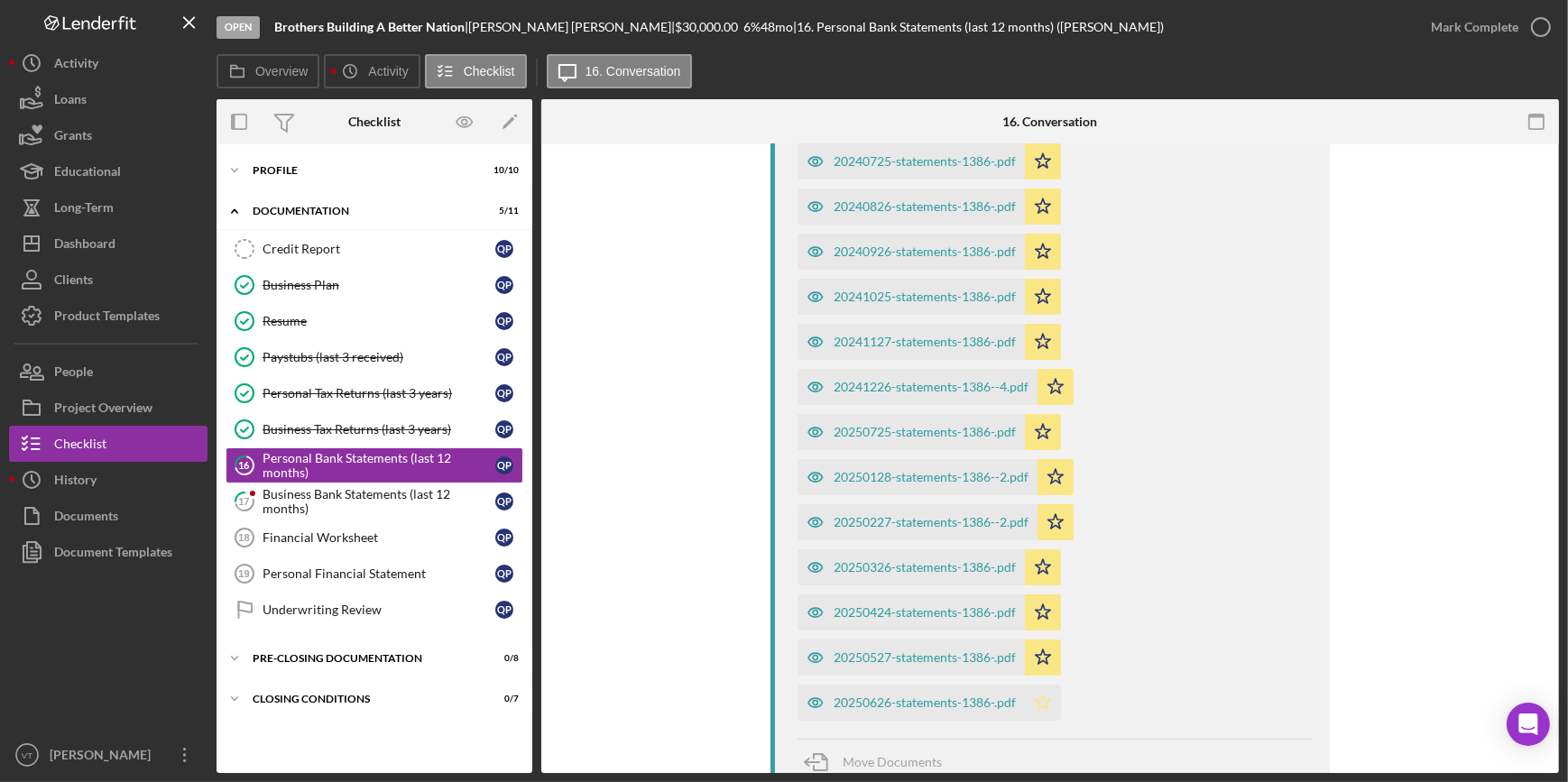
click at [1048, 704] on icon "Icon/Star" at bounding box center [1042, 702] width 36 height 36
click at [1446, 10] on div "Mark Complete" at bounding box center [1473, 26] width 88 height 36
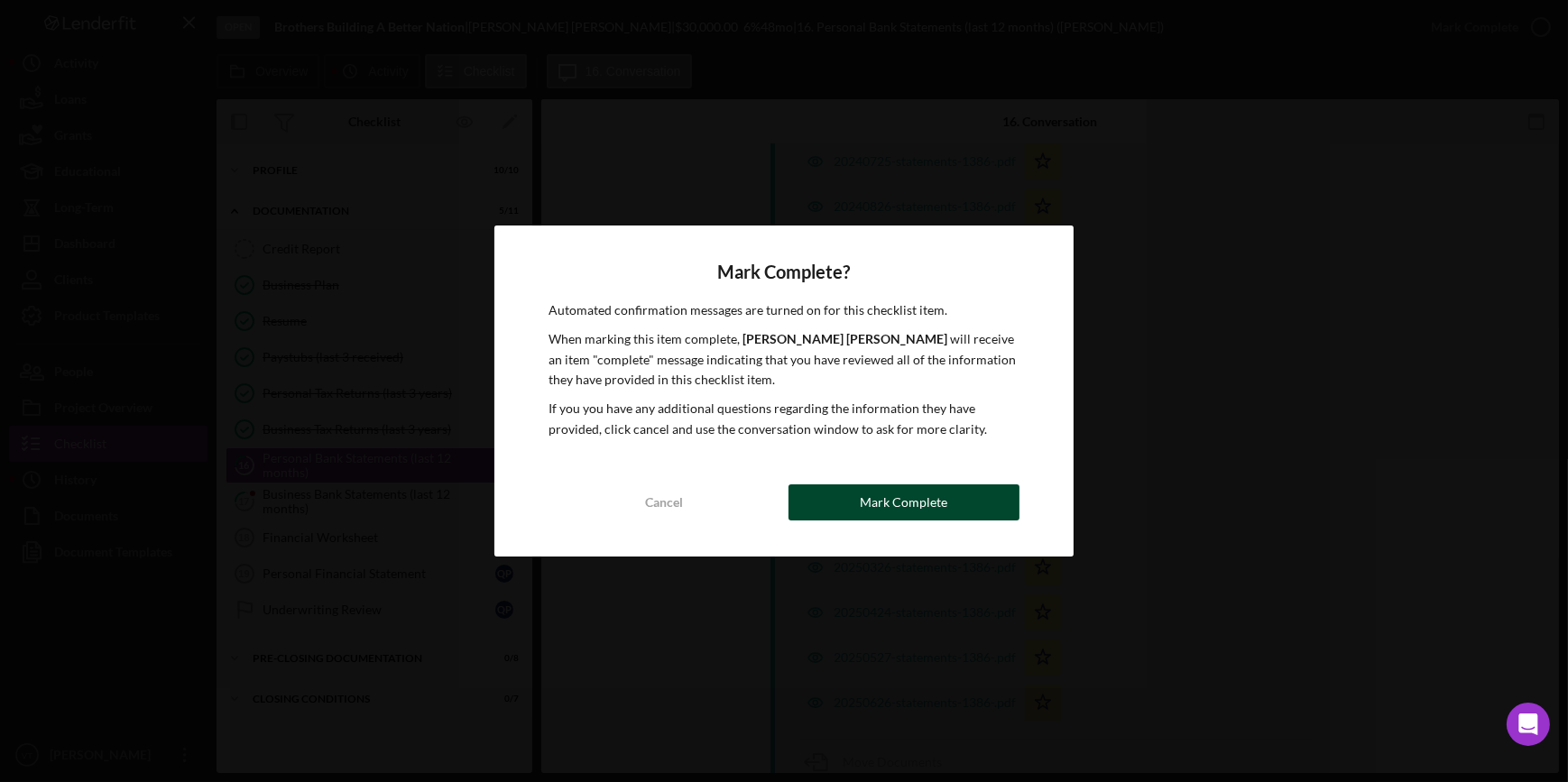
click at [899, 505] on div "Mark Complete" at bounding box center [903, 501] width 88 height 36
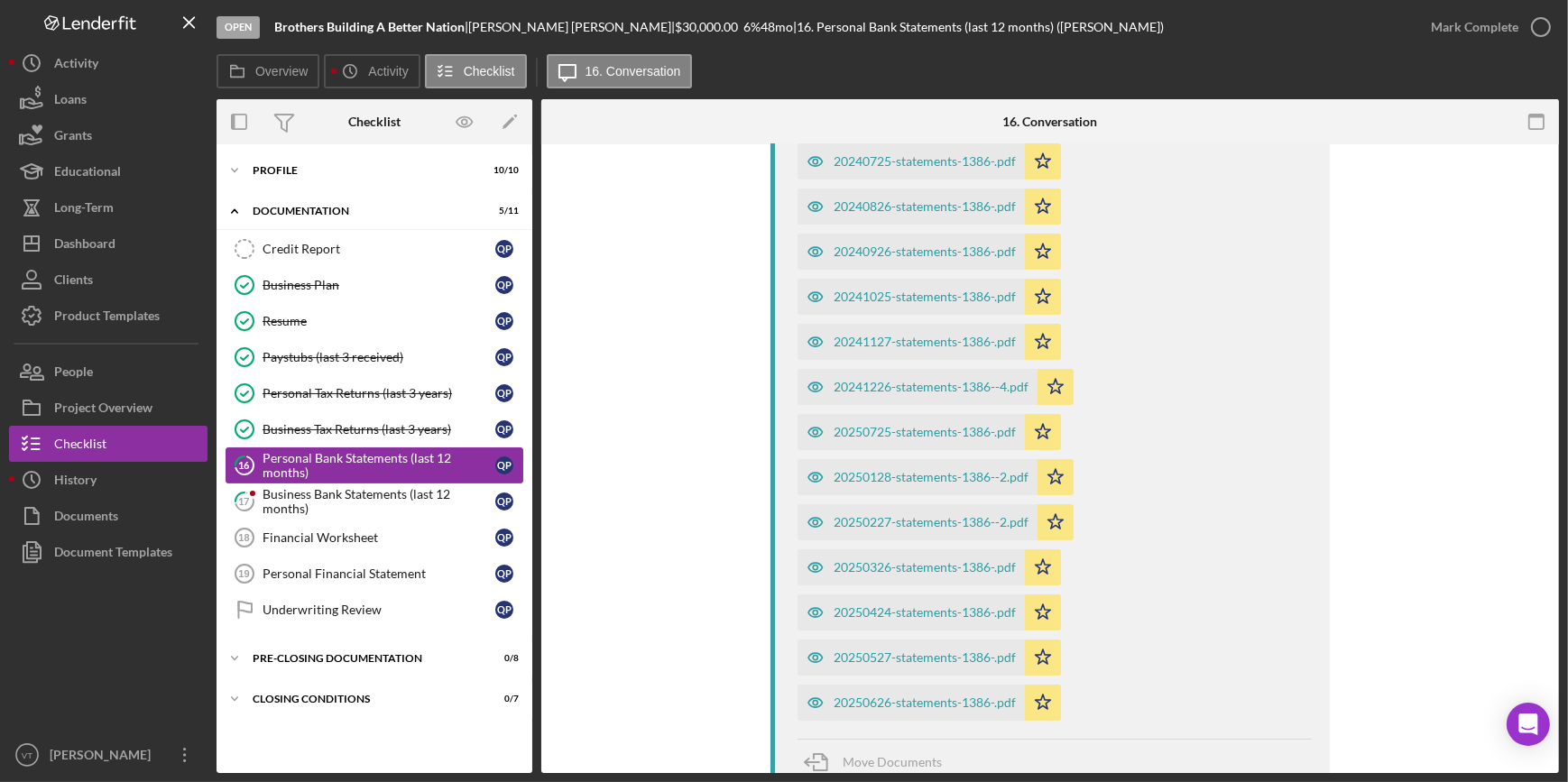
scroll to position [720, 0]
click at [382, 487] on div "Business Bank Statements (last 12 months)" at bounding box center [378, 501] width 232 height 29
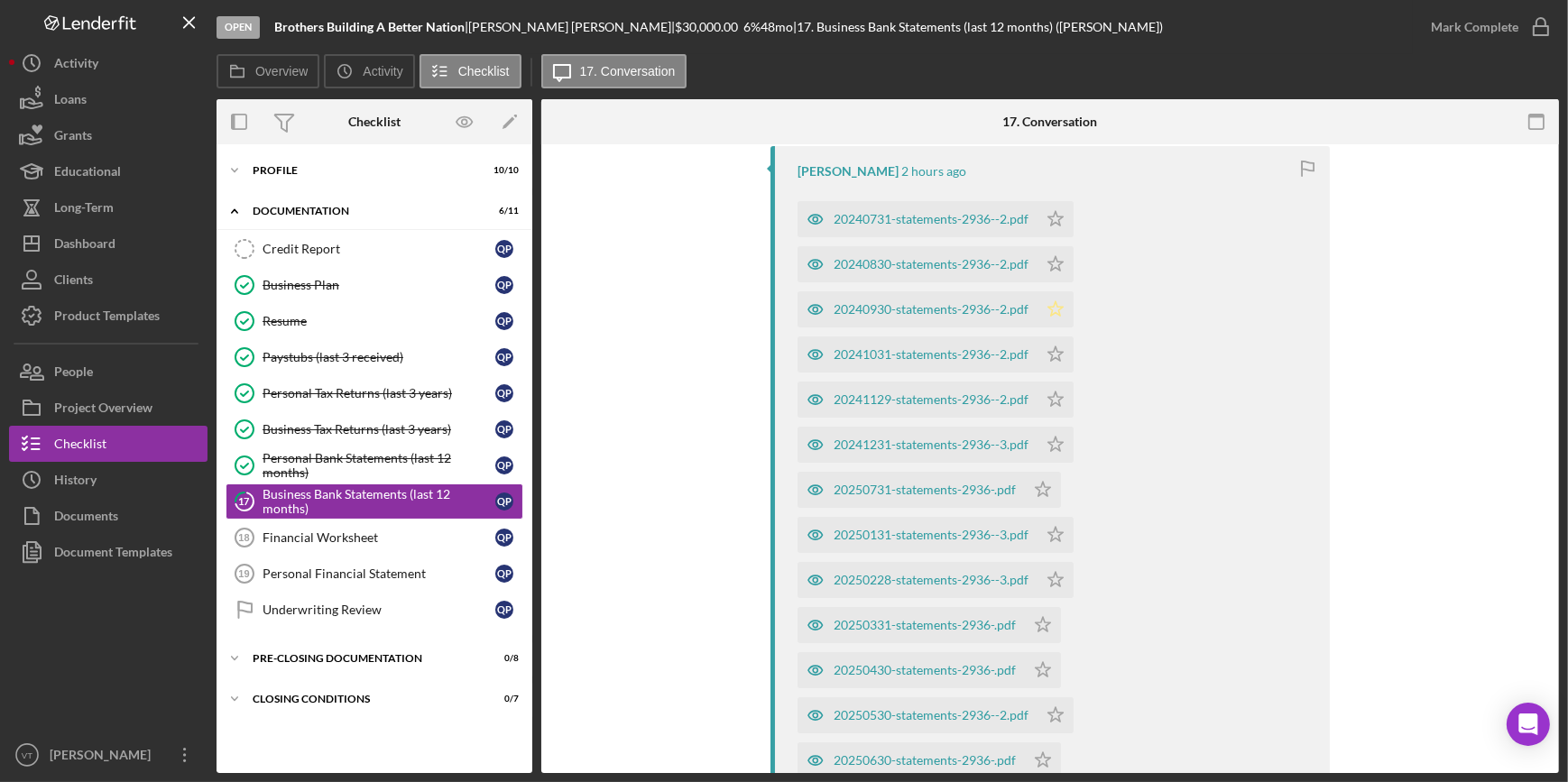
scroll to position [328, 0]
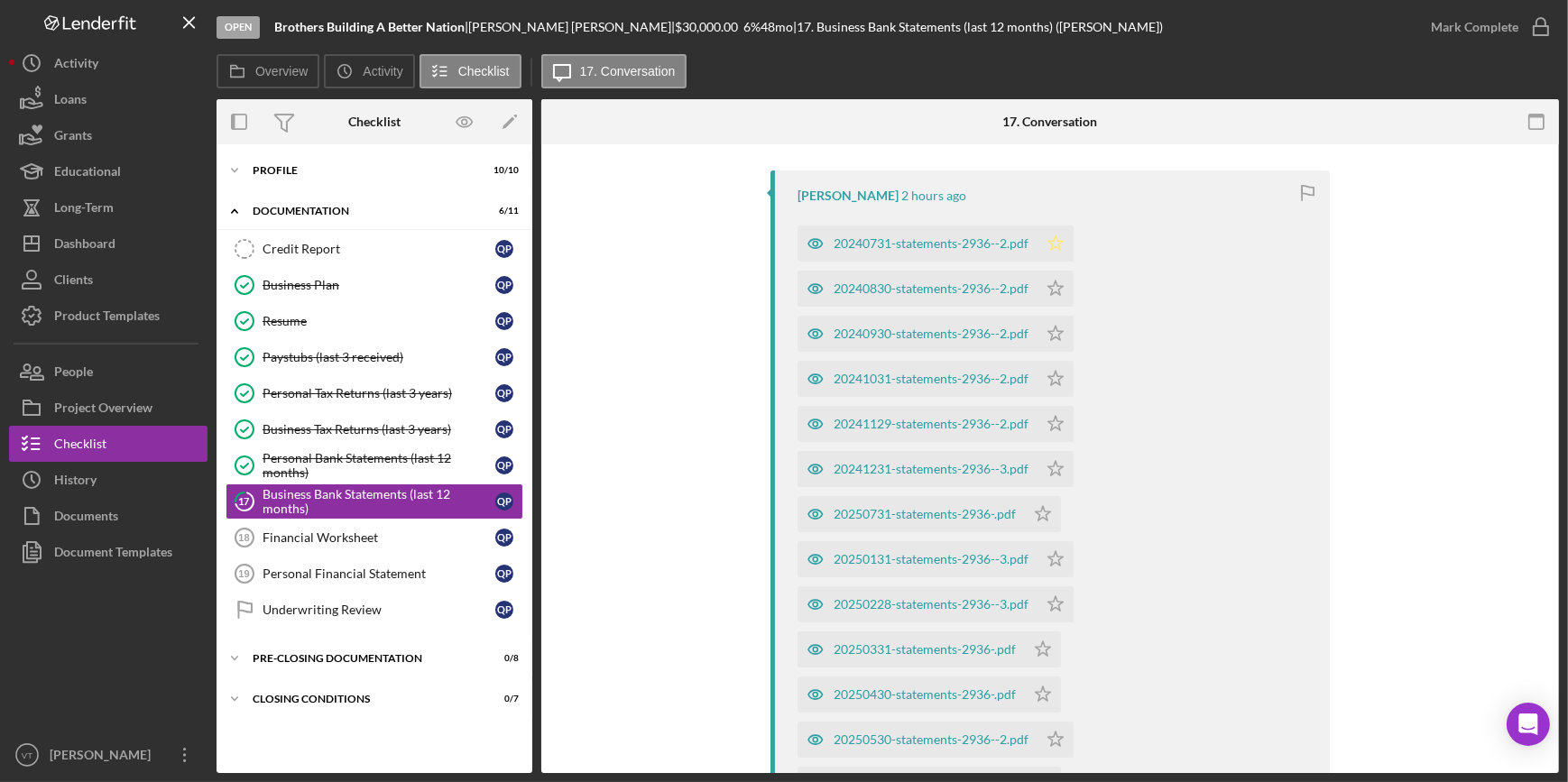
click at [1056, 235] on icon "Icon/Star" at bounding box center [1055, 243] width 36 height 36
click at [1054, 290] on polygon "button" at bounding box center [1056, 287] width 15 height 14
click at [1054, 325] on icon "Icon/Star" at bounding box center [1055, 333] width 36 height 36
click at [1055, 377] on icon "Icon/Star" at bounding box center [1055, 378] width 36 height 36
click at [1052, 427] on polygon "button" at bounding box center [1056, 422] width 15 height 14
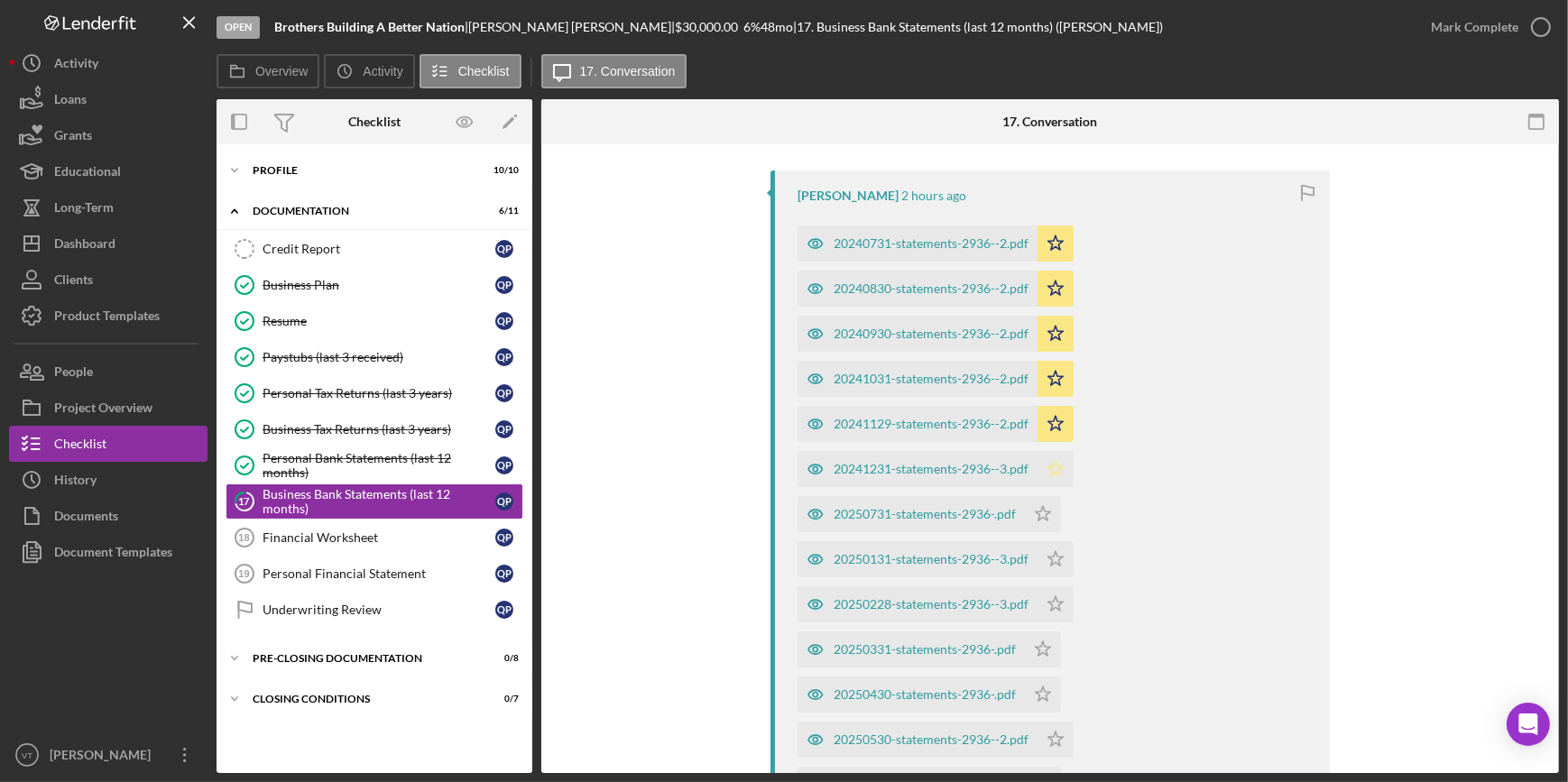
click at [1049, 470] on polygon "button" at bounding box center [1056, 468] width 15 height 14
drag, startPoint x: 1043, startPoint y: 504, endPoint x: 1053, endPoint y: 551, distance: 48.1
click at [1043, 509] on icon "Icon/Star" at bounding box center [1042, 513] width 36 height 36
drag, startPoint x: 1053, startPoint y: 551, endPoint x: 1045, endPoint y: 580, distance: 30.1
click at [1053, 552] on polygon "button" at bounding box center [1056, 558] width 15 height 14
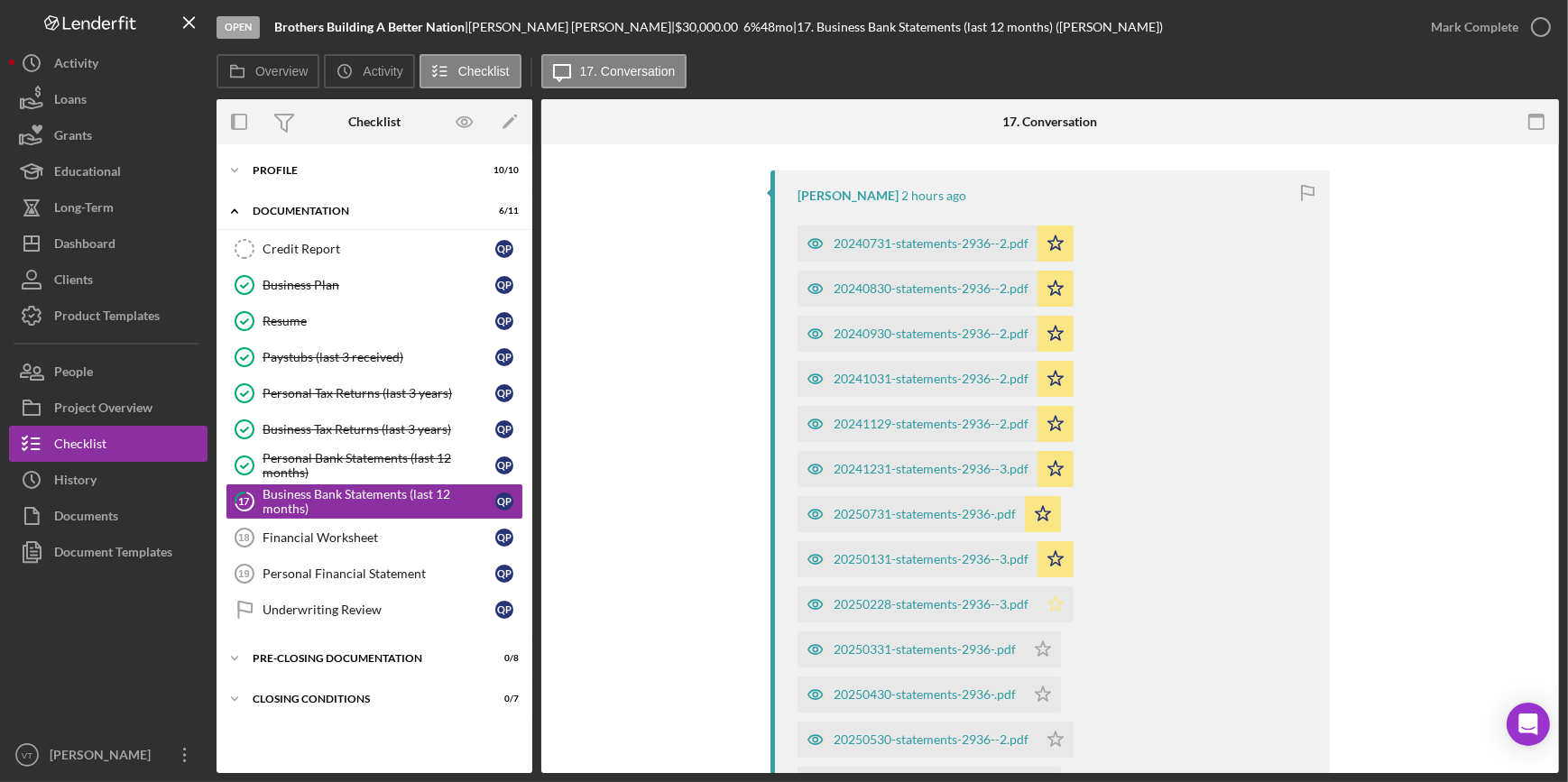
click at [1053, 601] on icon "Icon/Star" at bounding box center [1055, 604] width 36 height 36
click at [1044, 640] on icon "Icon/Star" at bounding box center [1042, 649] width 36 height 36
click at [1040, 690] on polygon "button" at bounding box center [1043, 693] width 15 height 14
click at [1053, 740] on icon "Icon/Star" at bounding box center [1055, 739] width 36 height 36
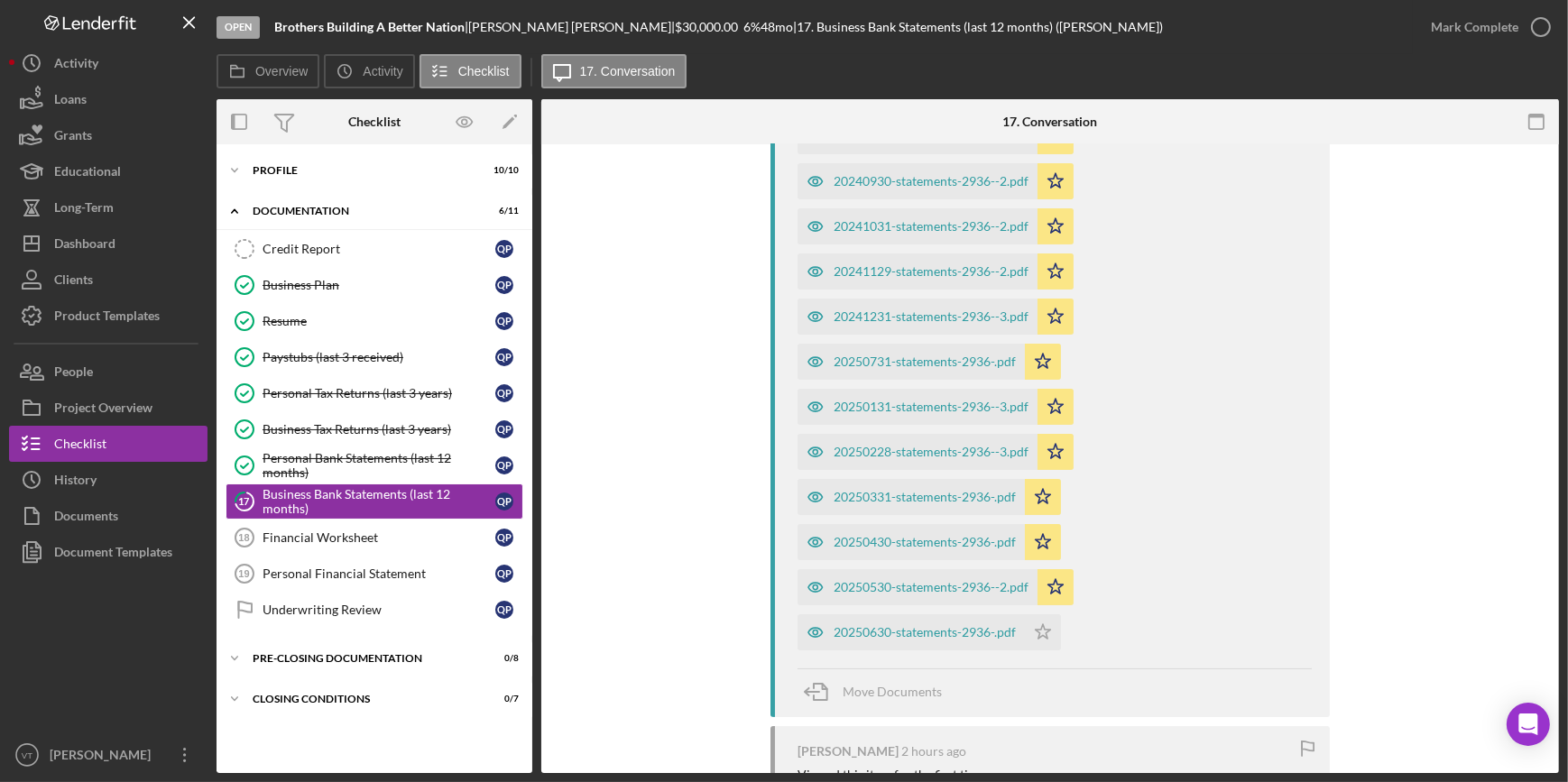
scroll to position [492, 0]
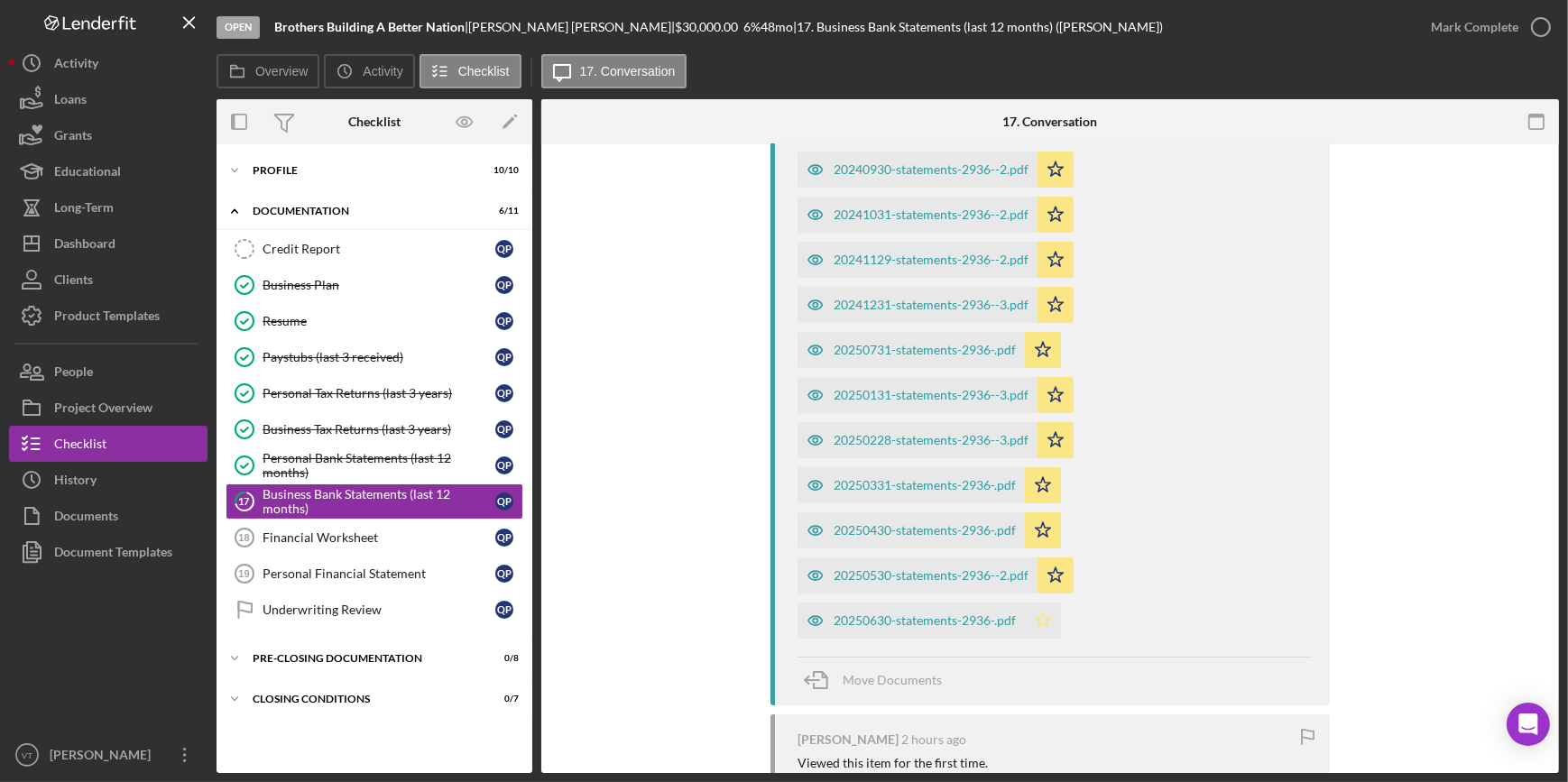
click at [1043, 613] on icon "Icon/Star" at bounding box center [1042, 620] width 36 height 36
drag, startPoint x: 1043, startPoint y: 613, endPoint x: 1496, endPoint y: 318, distance: 540.6
click at [1496, 318] on div "[PERSON_NAME] 2 hours ago 20240731-statements-2936--2.pdf Icon/Star 20240830-st…" at bounding box center [1049, 461] width 963 height 908
click at [1444, 15] on div "Mark Complete" at bounding box center [1473, 26] width 88 height 36
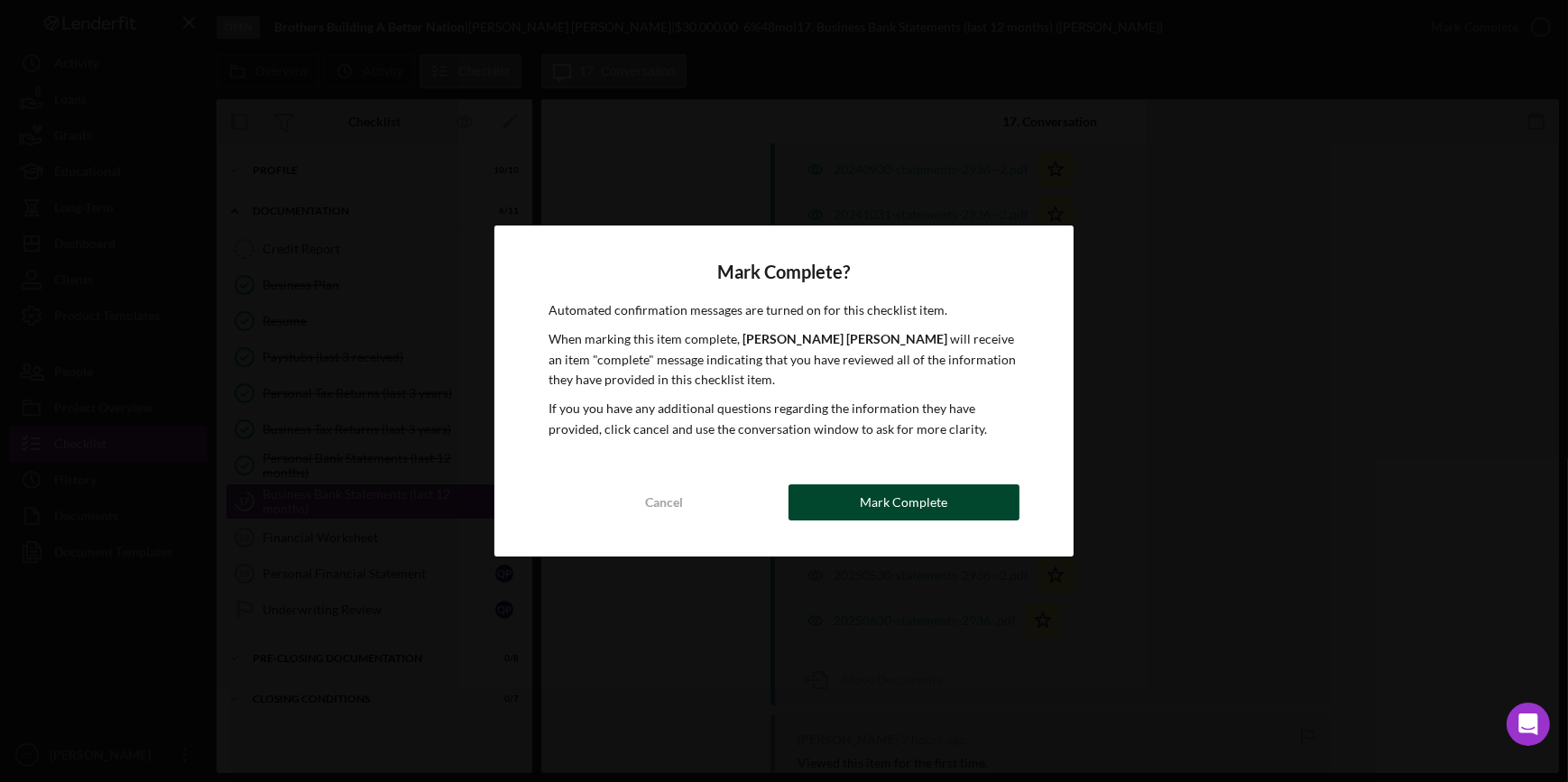
click at [830, 501] on button "Mark Complete" at bounding box center [903, 501] width 230 height 36
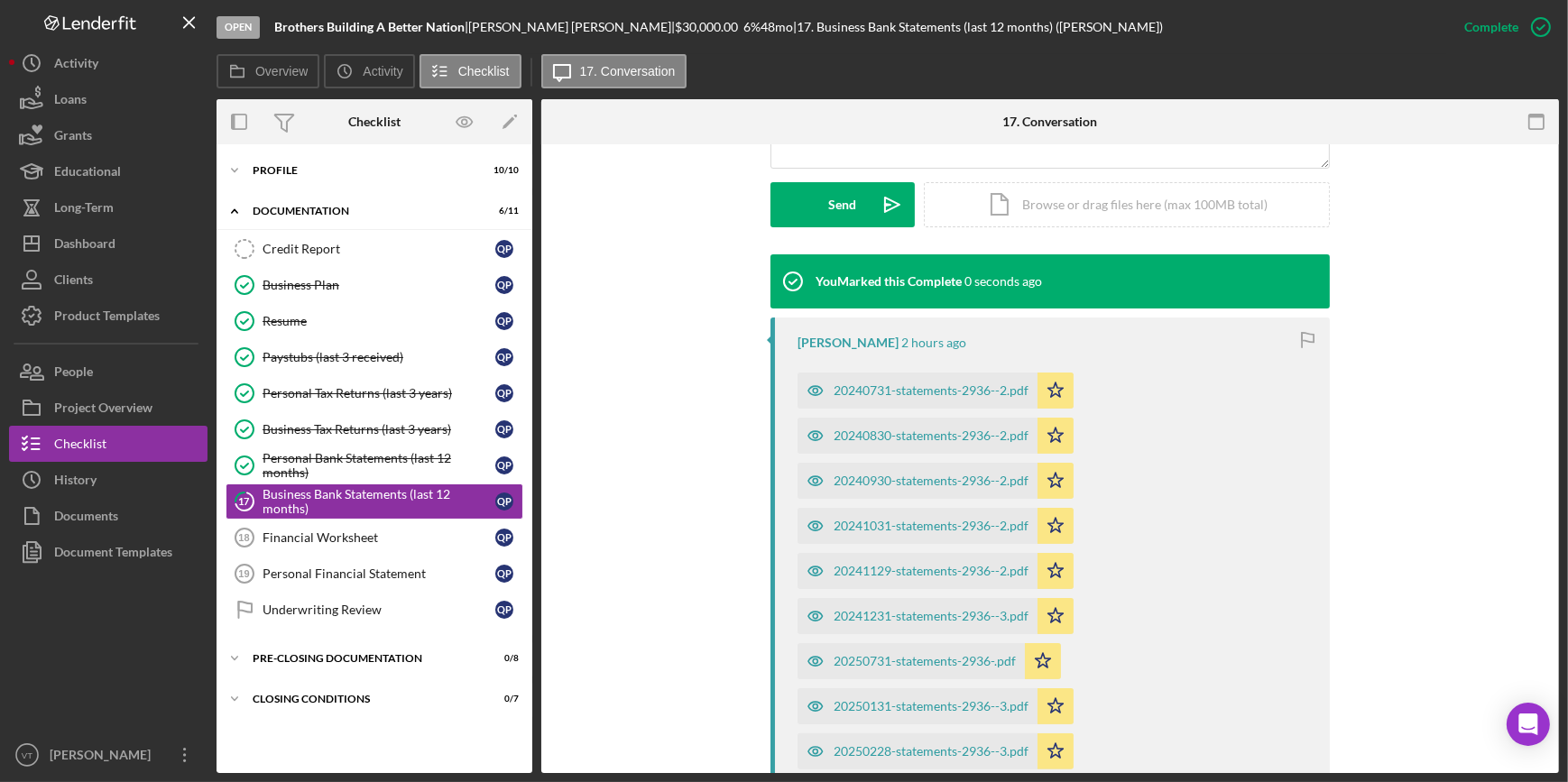
scroll to position [802, 0]
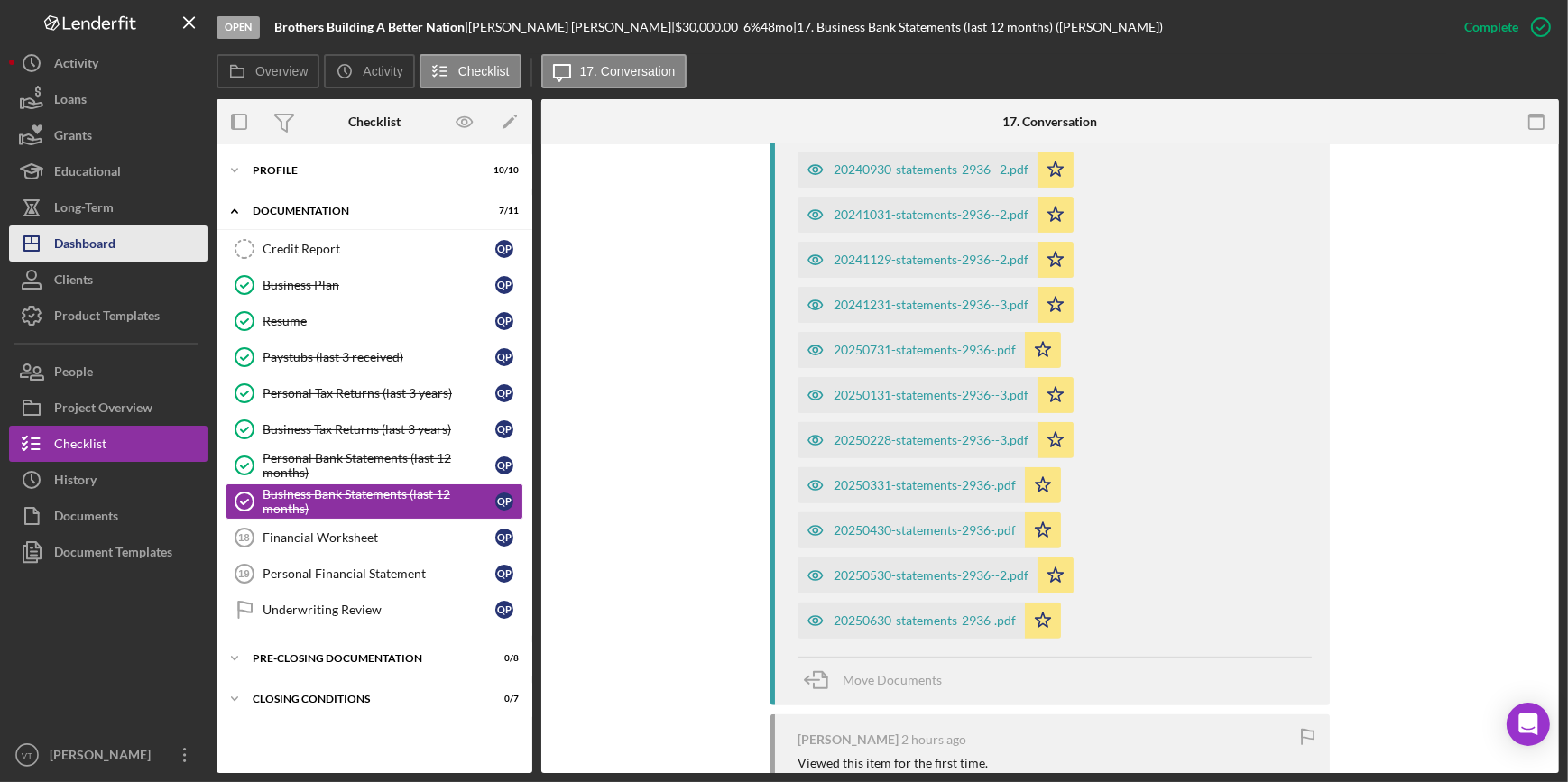
click at [107, 235] on div "Dashboard" at bounding box center [85, 246] width 62 height 40
